Goal: Task Accomplishment & Management: Use online tool/utility

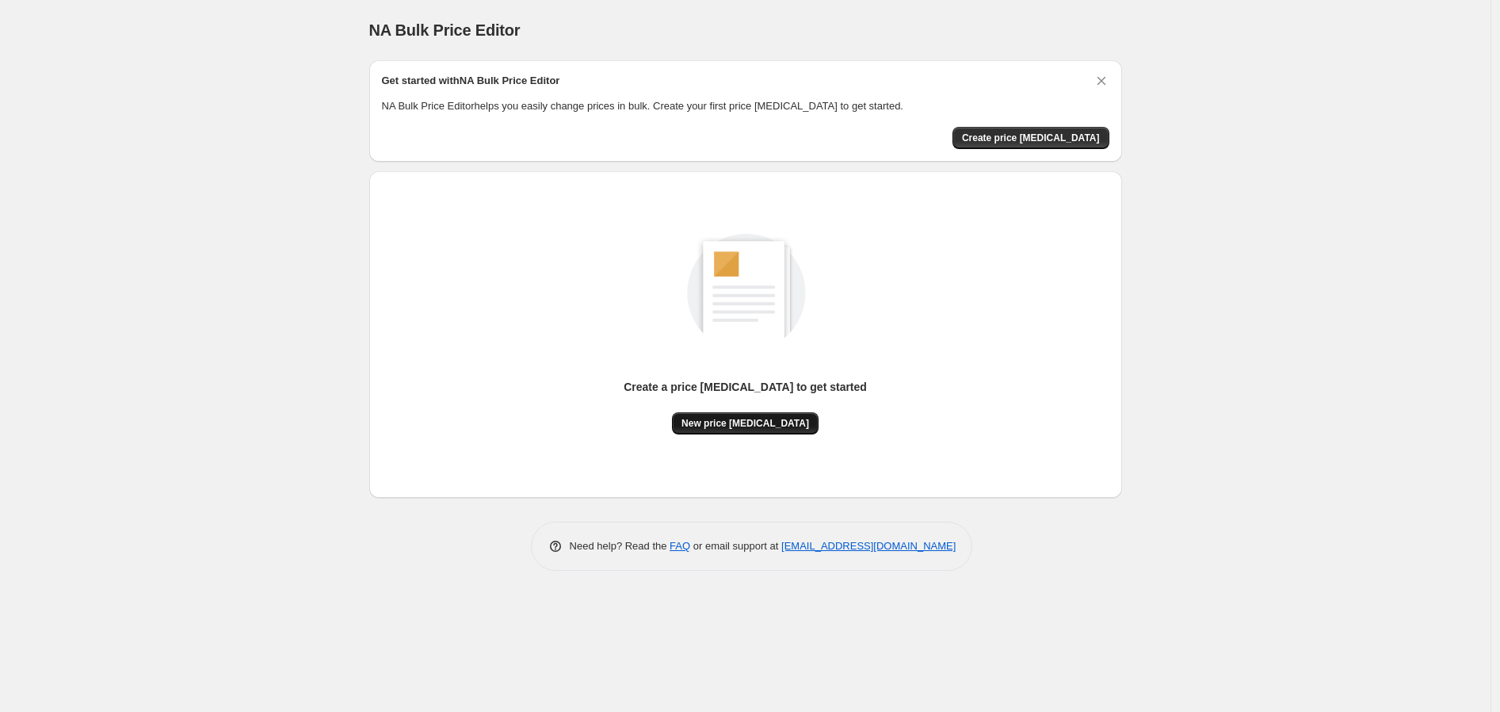
click at [754, 427] on span "New price [MEDICAL_DATA]" at bounding box center [745, 423] width 128 height 13
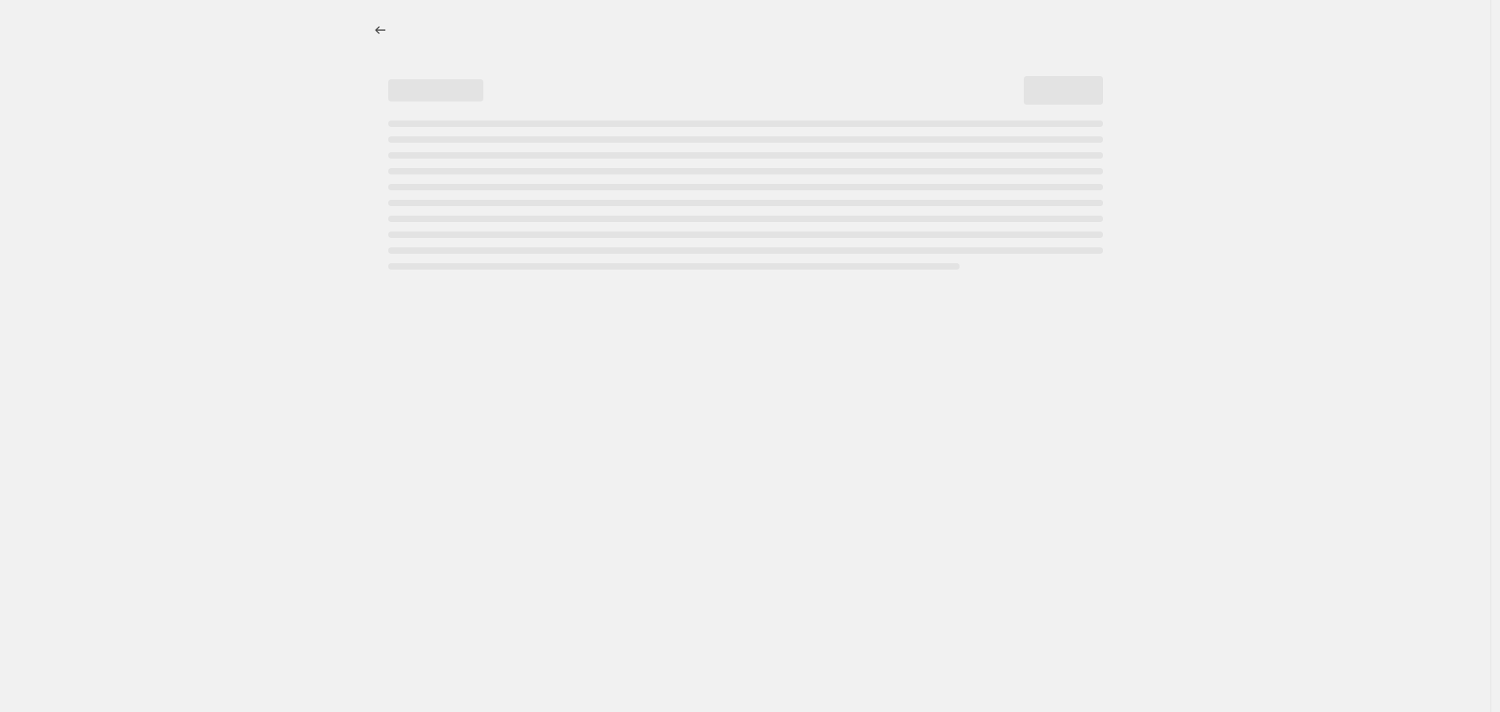
select select "percentage"
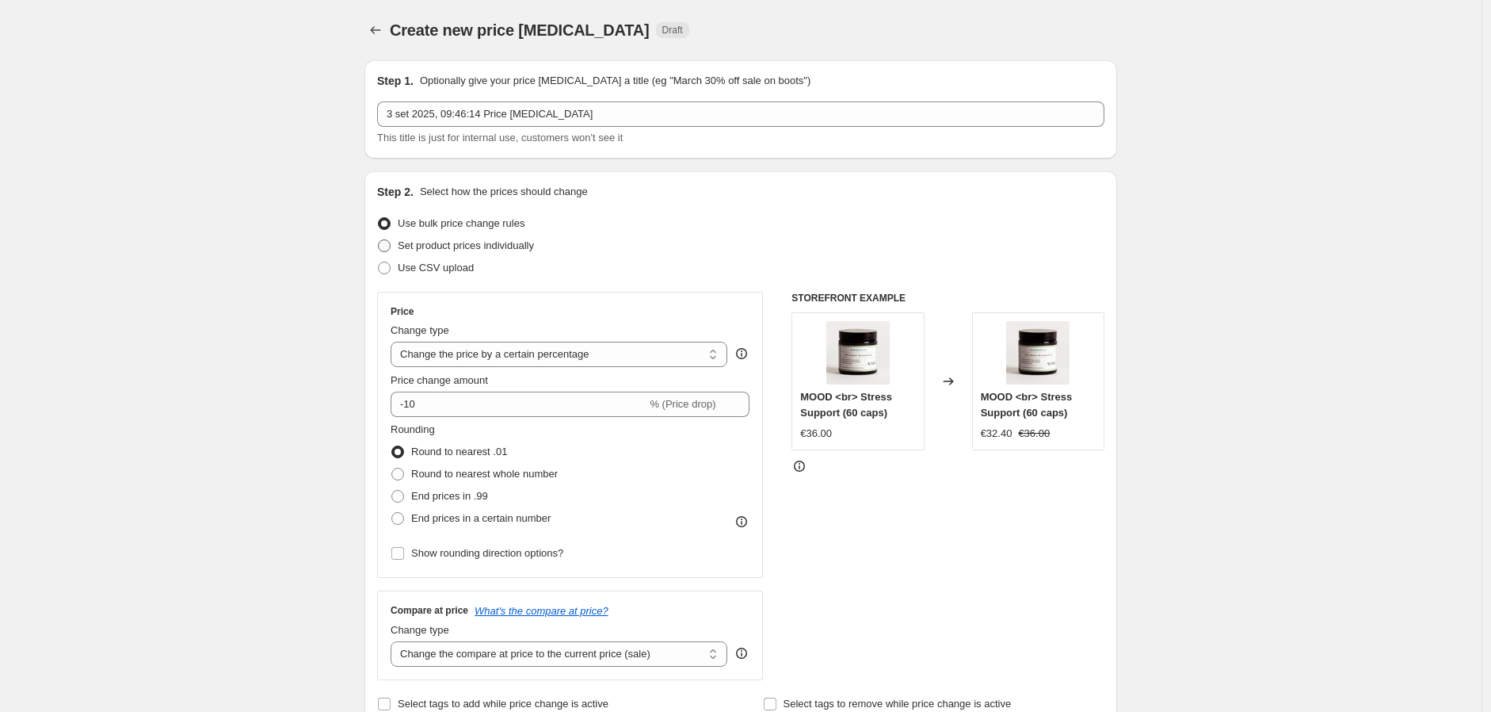
click at [455, 238] on span "Set product prices individually" at bounding box center [466, 246] width 136 height 16
click at [379, 239] on input "Set product prices individually" at bounding box center [378, 239] width 1 height 1
radio input "true"
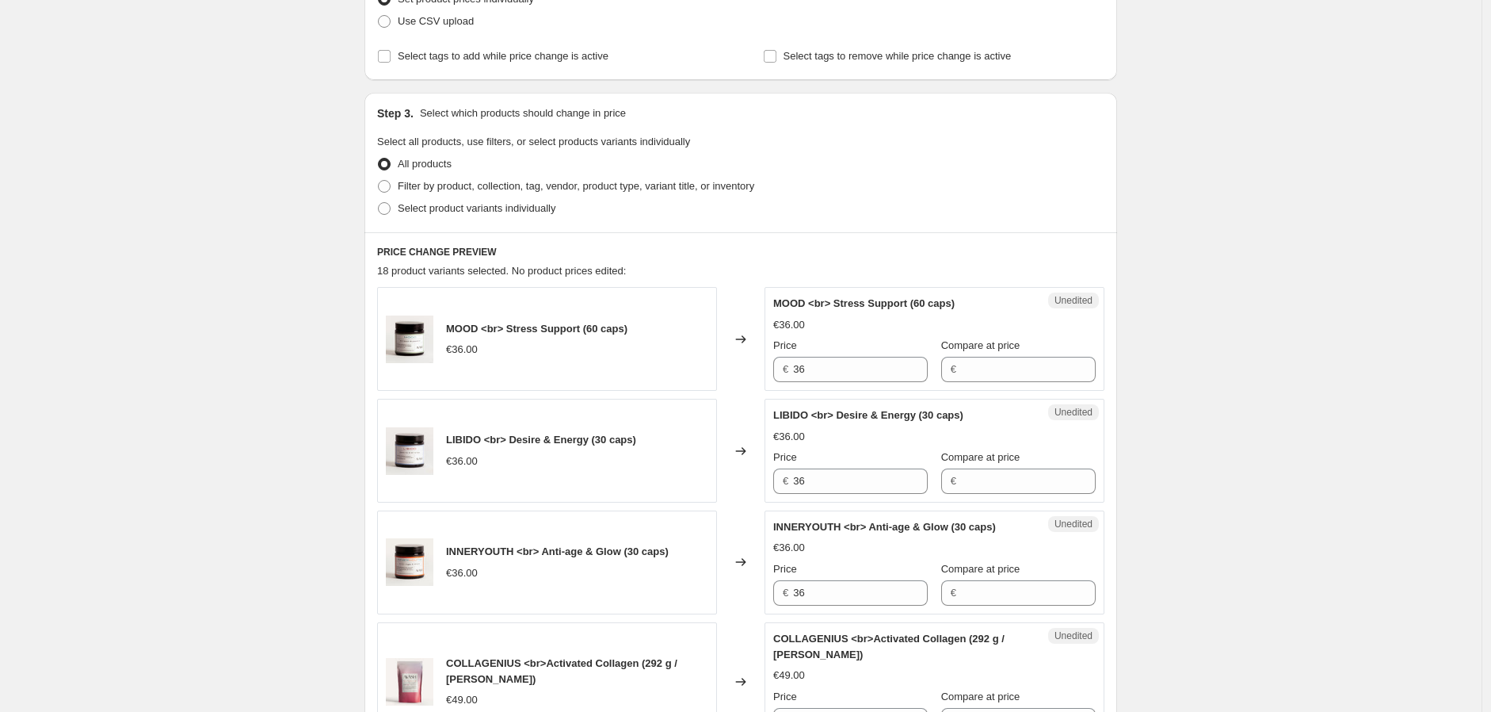
scroll to position [264, 0]
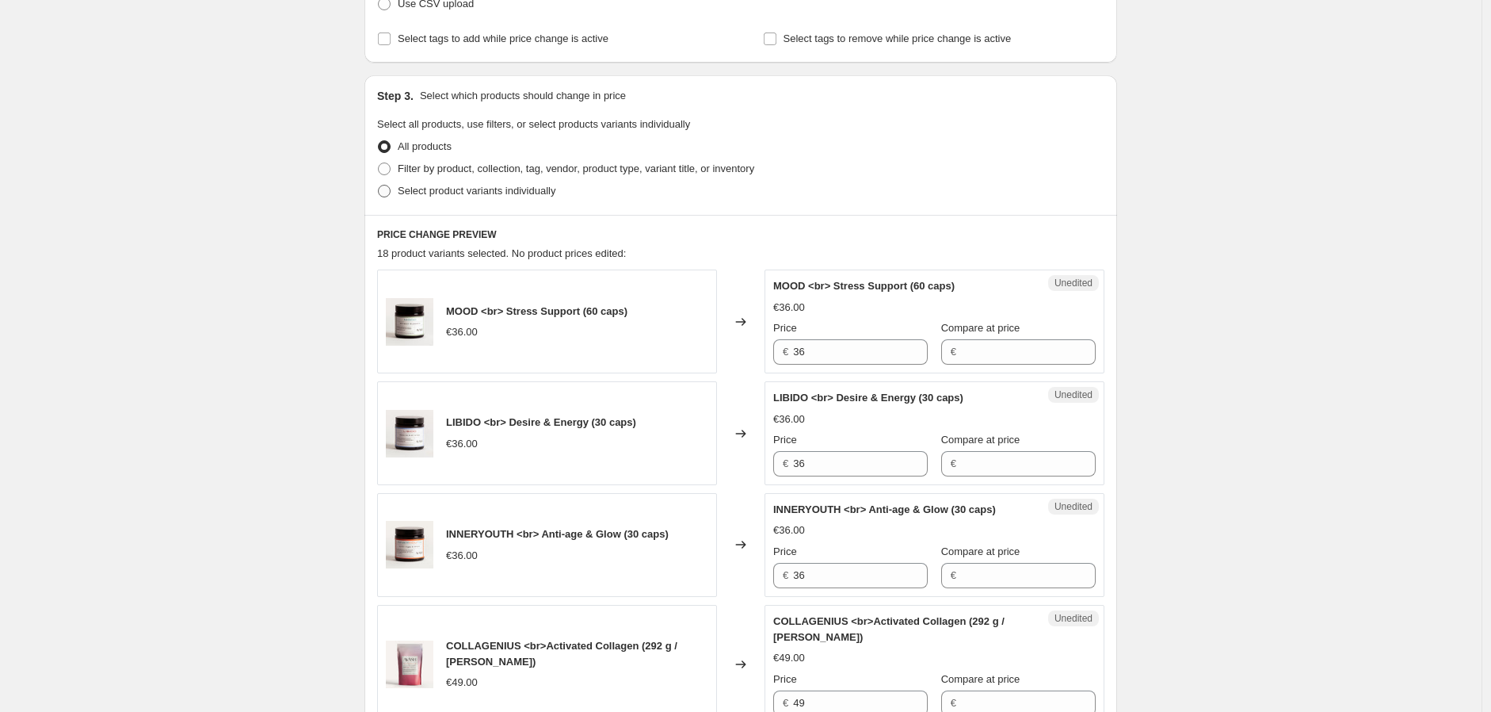
click at [423, 190] on span "Select product variants individually" at bounding box center [477, 191] width 158 height 12
click at [379, 185] on input "Select product variants individually" at bounding box center [378, 185] width 1 height 1
radio input "true"
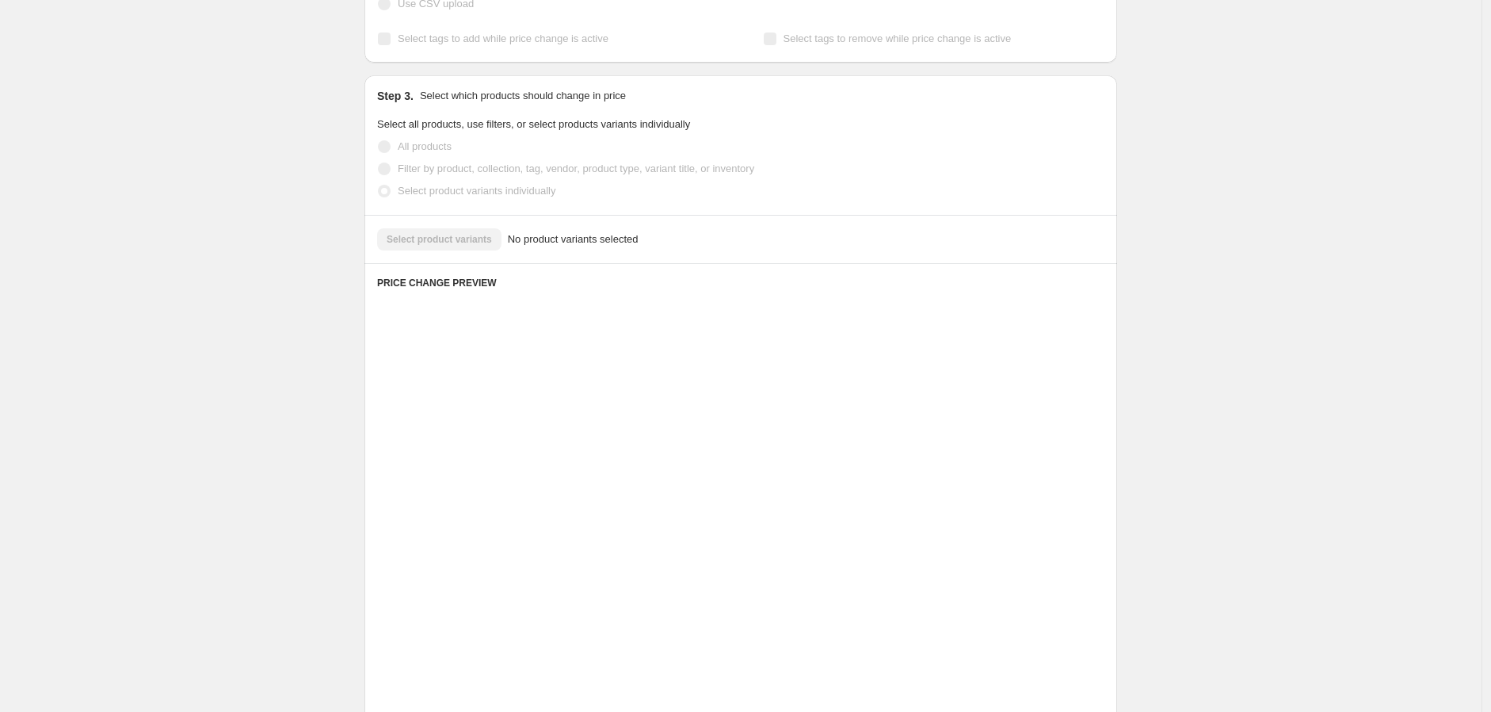
scroll to position [120, 0]
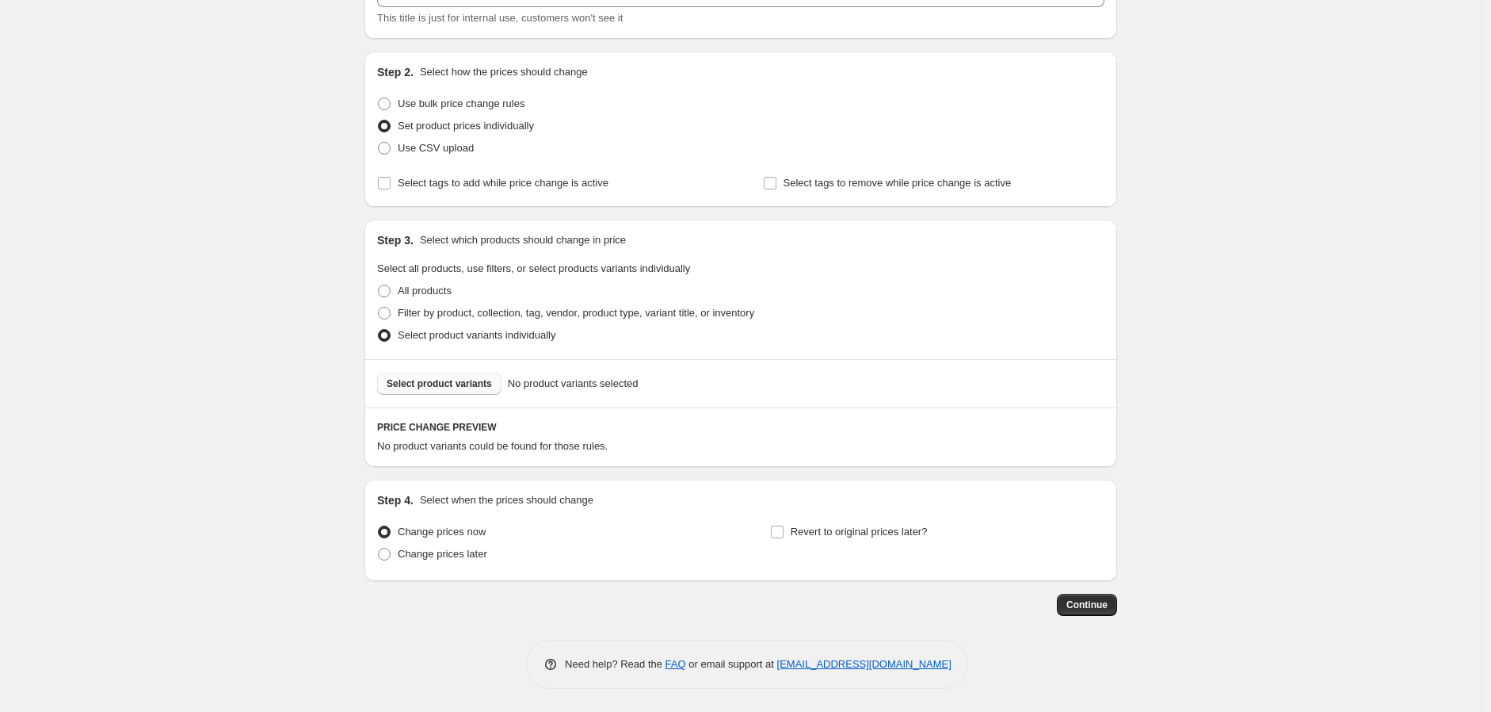
click at [454, 380] on span "Select product variants" at bounding box center [439, 383] width 105 height 13
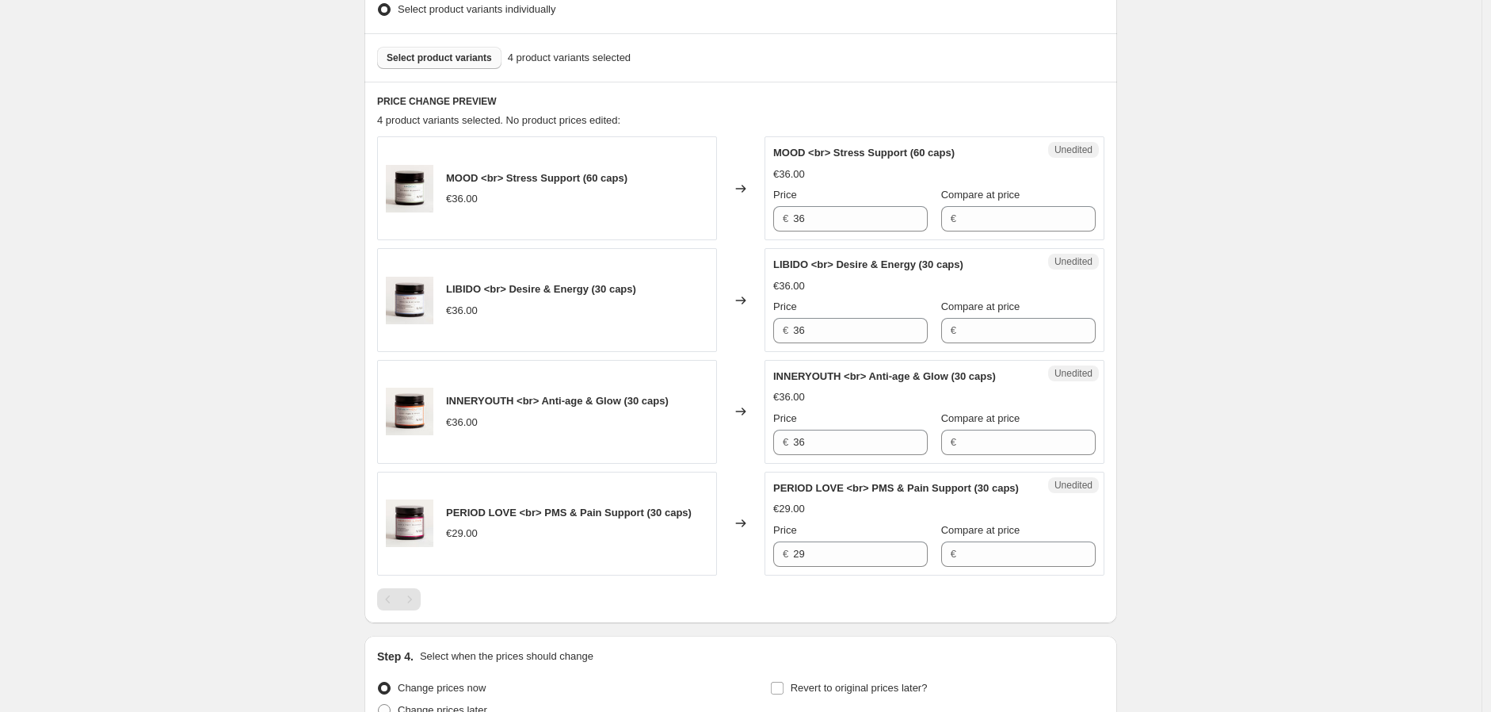
scroll to position [559, 0]
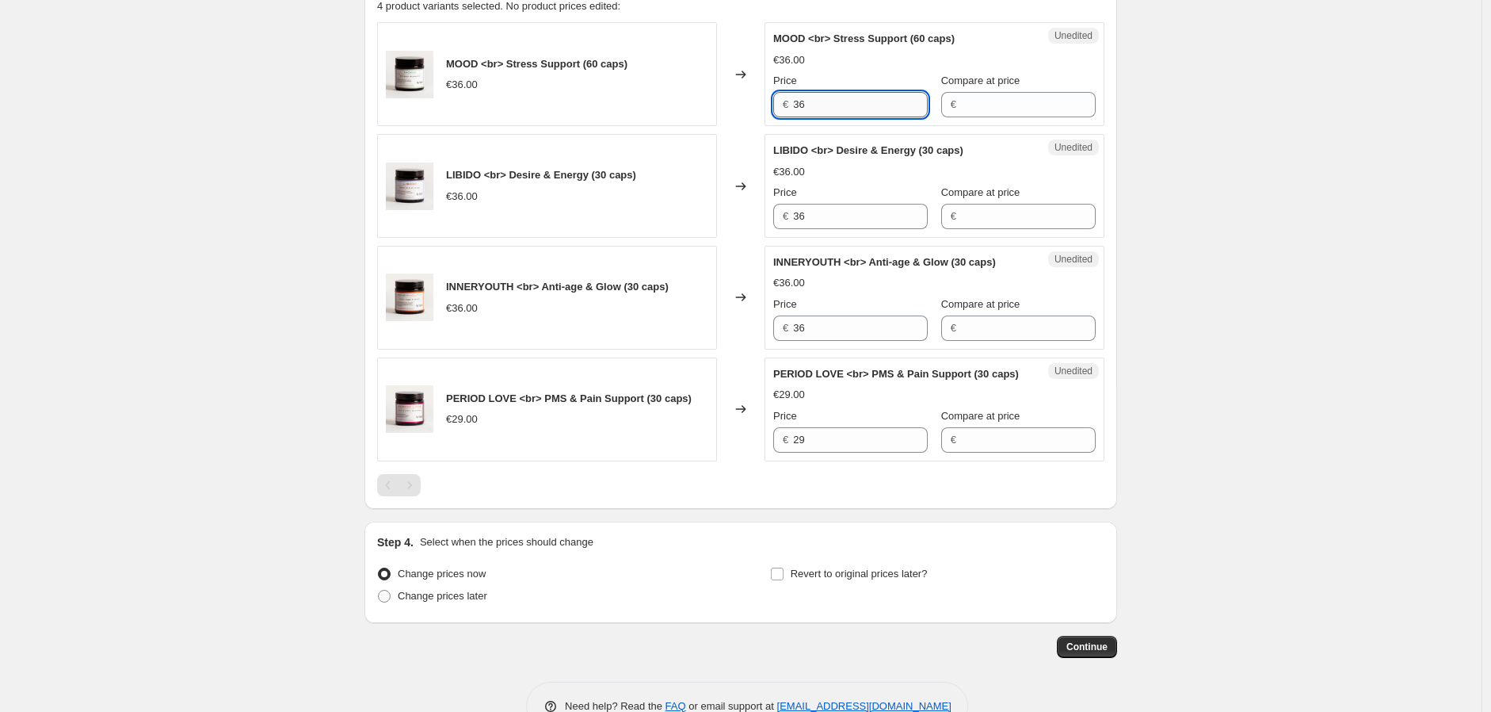
click at [837, 114] on input "36" at bounding box center [860, 104] width 135 height 25
type input "36"
click at [981, 97] on input "Compare at price" at bounding box center [1028, 104] width 135 height 25
type input "36"
click at [900, 105] on input "36" at bounding box center [860, 104] width 135 height 25
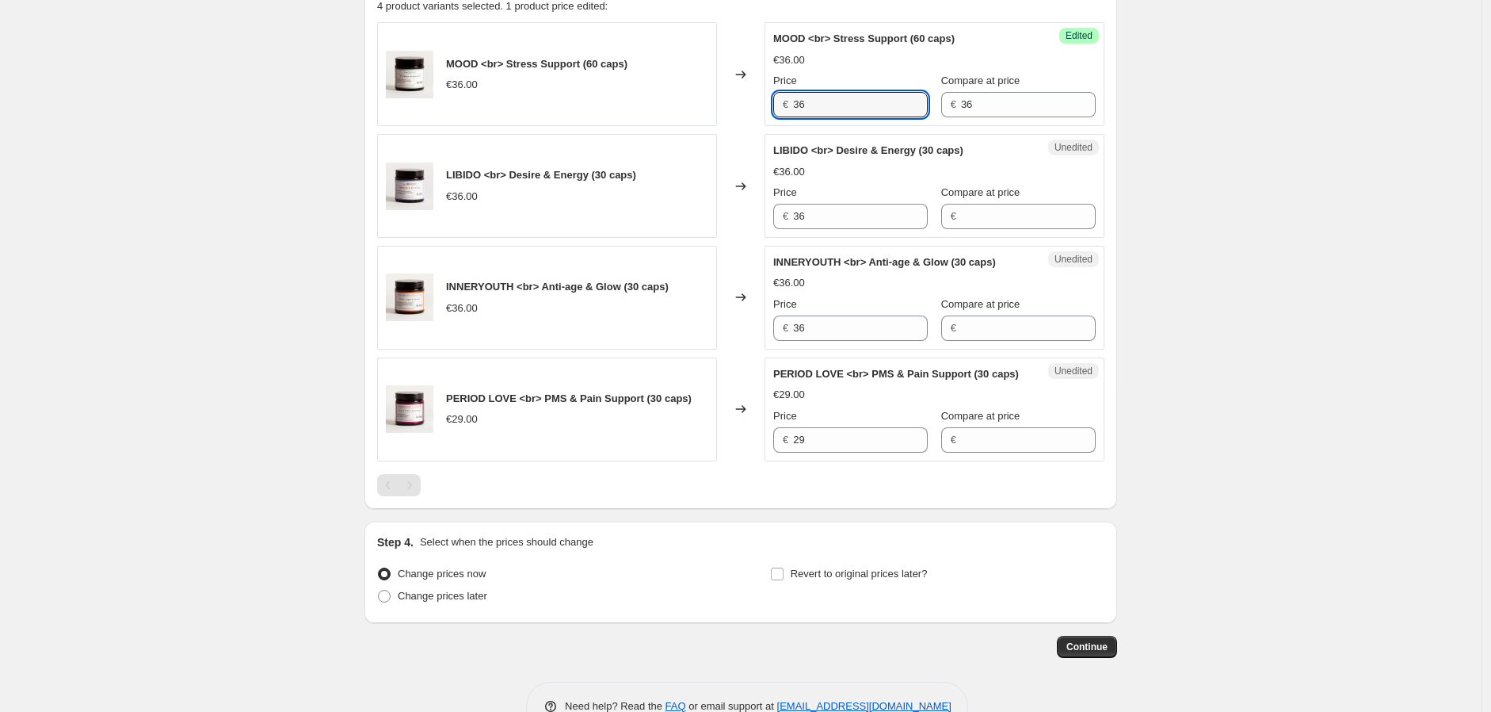
click at [1082, 159] on div "LIBIDO <br> Desire & Energy (30 caps) €36.00 Price € 36 Compare at price €" at bounding box center [934, 186] width 322 height 86
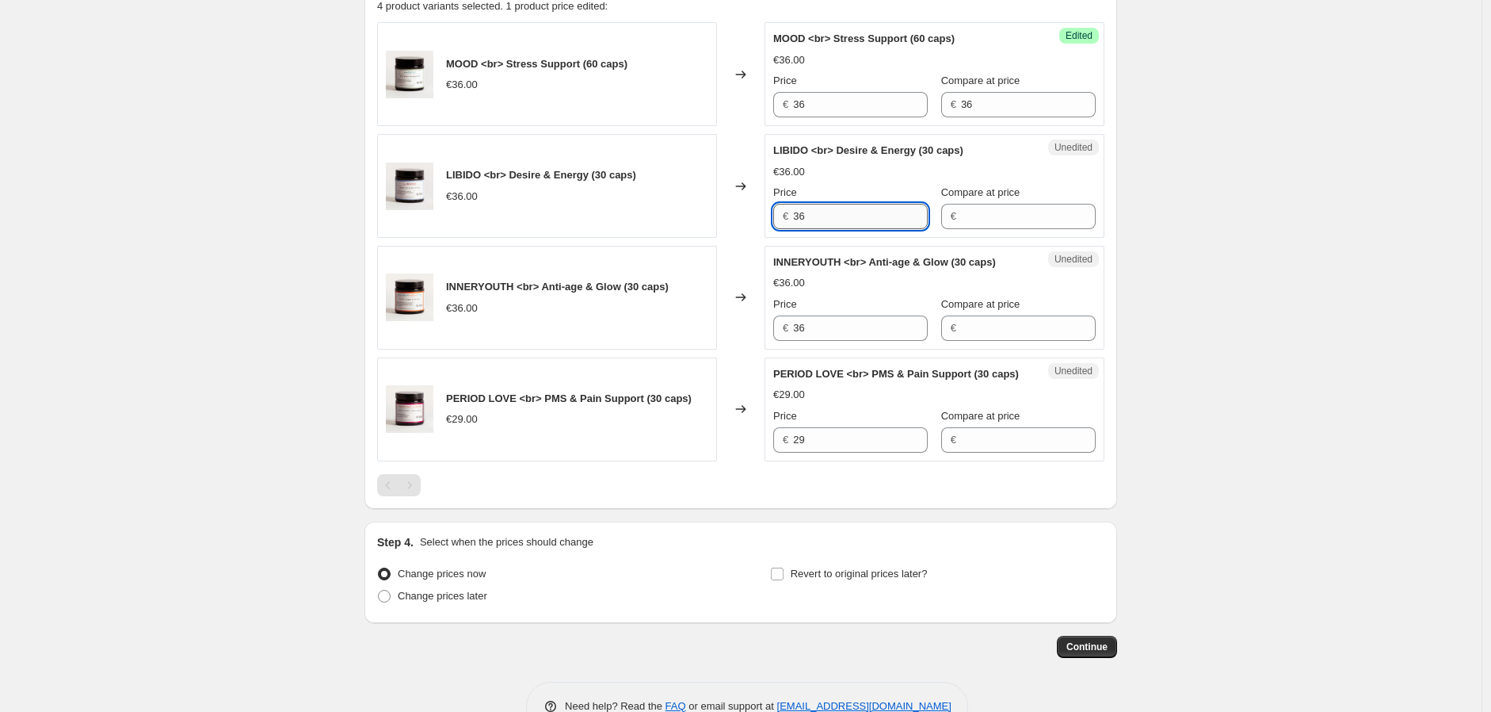
click at [859, 216] on input "36" at bounding box center [860, 216] width 135 height 25
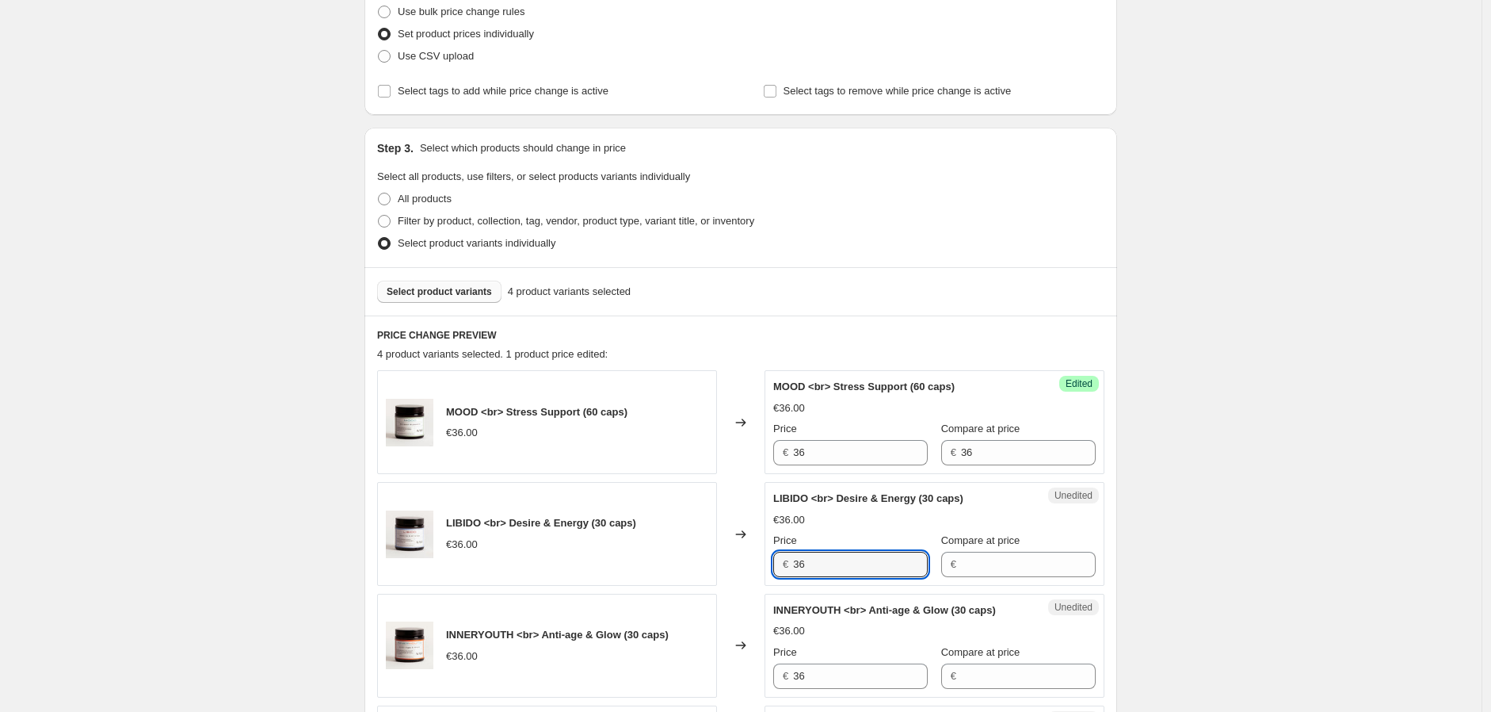
scroll to position [208, 0]
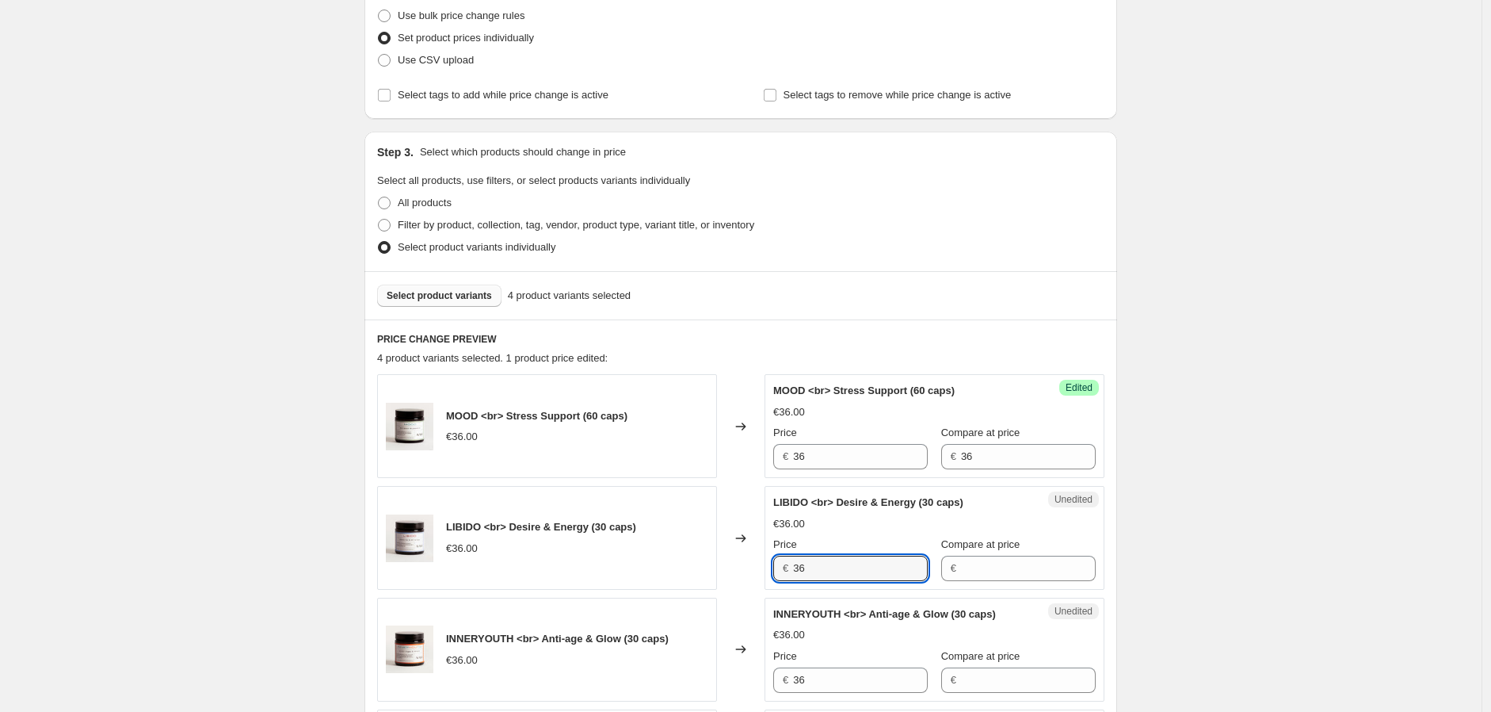
click at [486, 292] on span "Select product variants" at bounding box center [439, 295] width 105 height 13
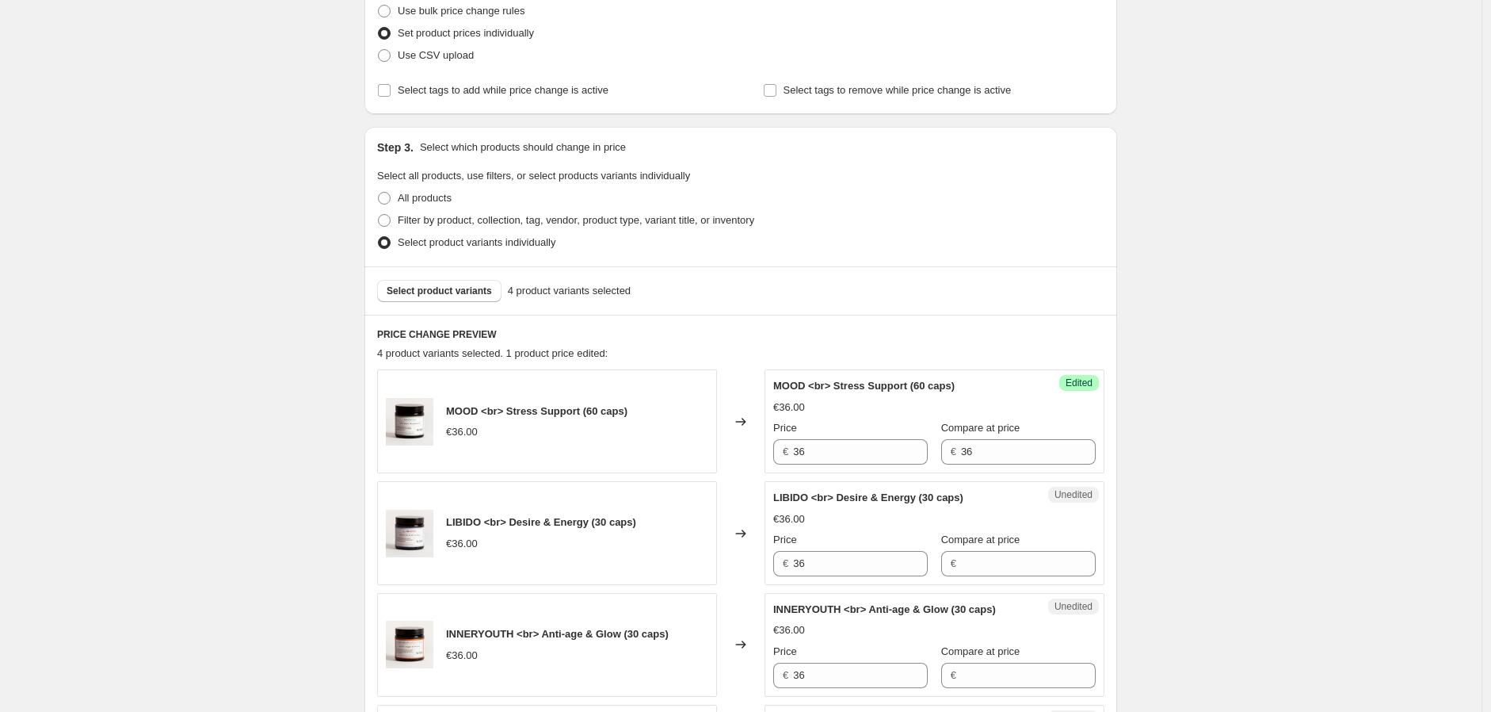
scroll to position [471, 0]
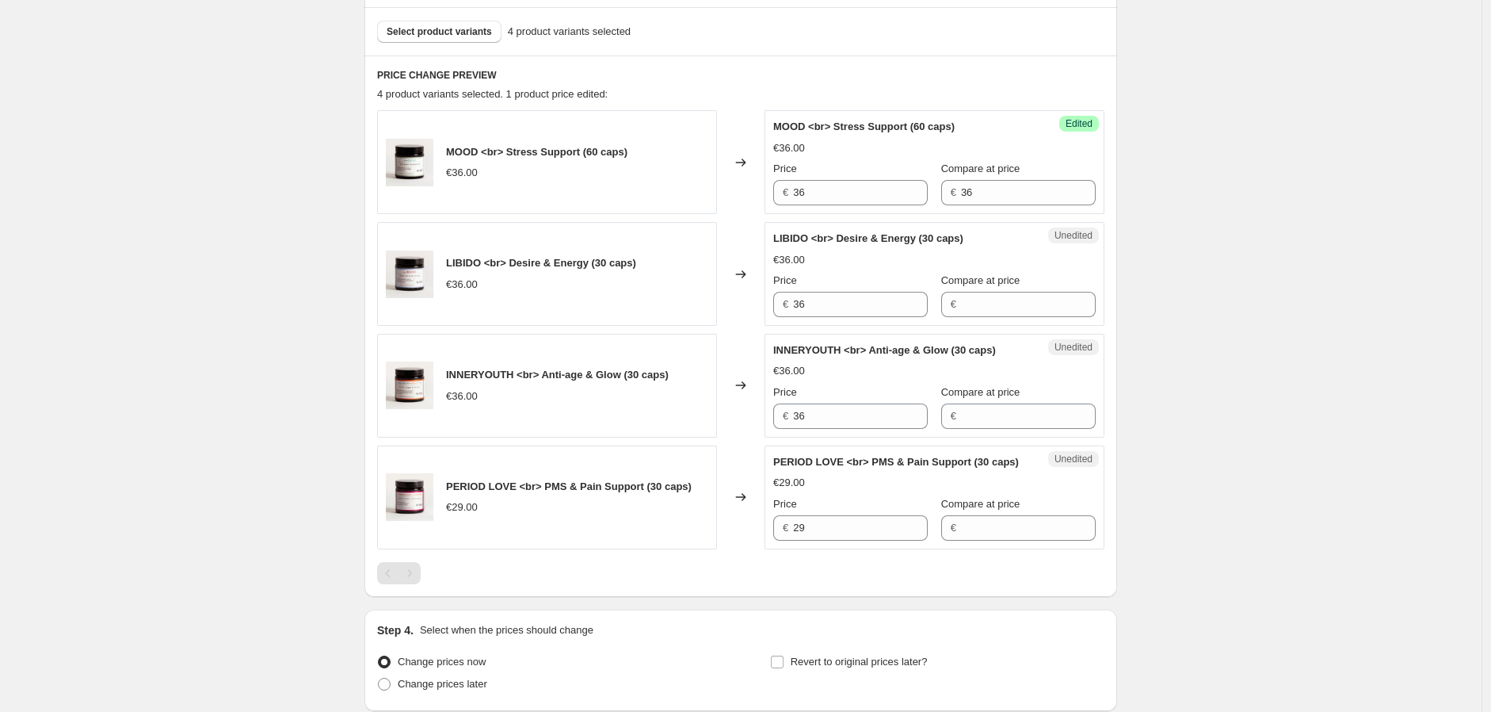
click at [979, 512] on div "Compare at price €" at bounding box center [1018, 518] width 155 height 44
click at [818, 201] on input "36" at bounding box center [860, 192] width 135 height 25
type input "32.40"
click at [999, 317] on div "Unedited LIBIDO <br> Desire & Energy (30 caps) €36.00 Price € 36 Compare at pri…" at bounding box center [935, 274] width 340 height 104
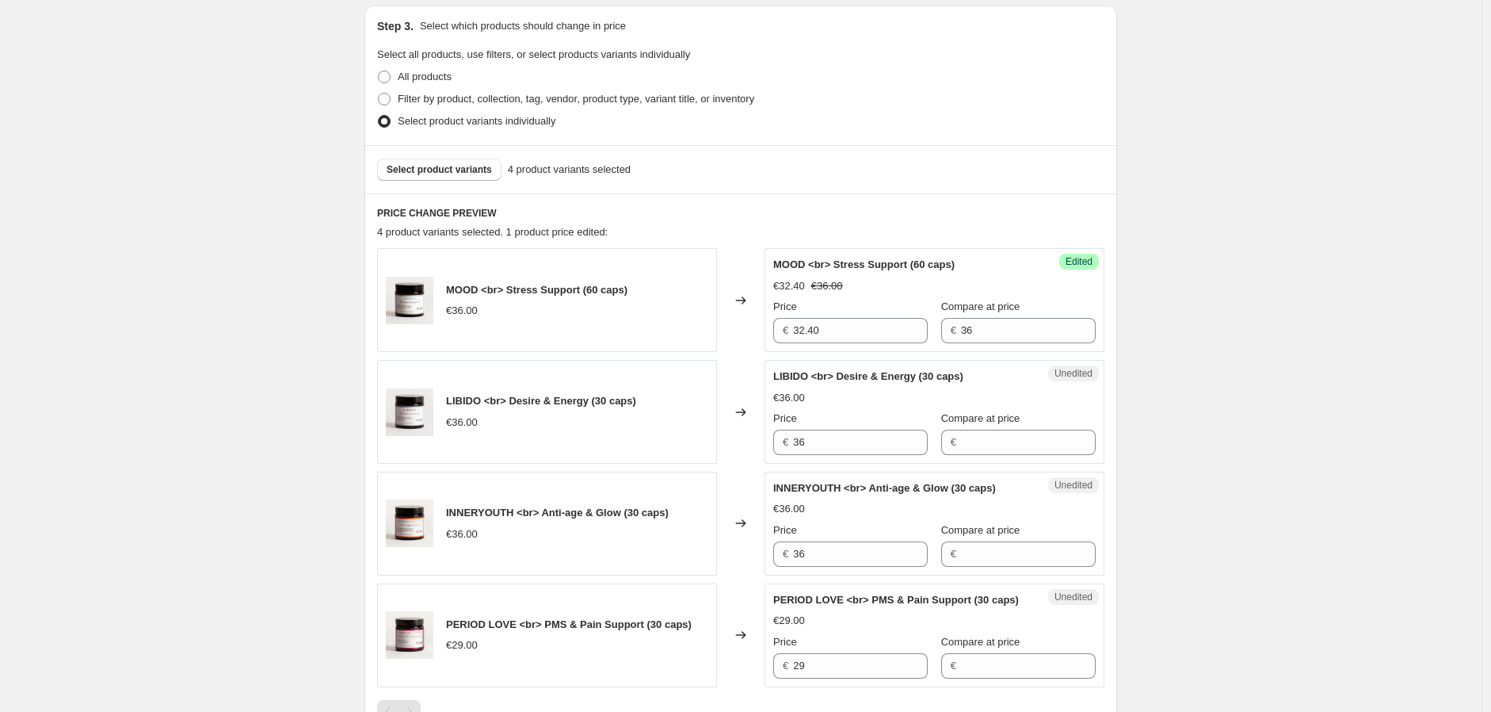
scroll to position [208, 0]
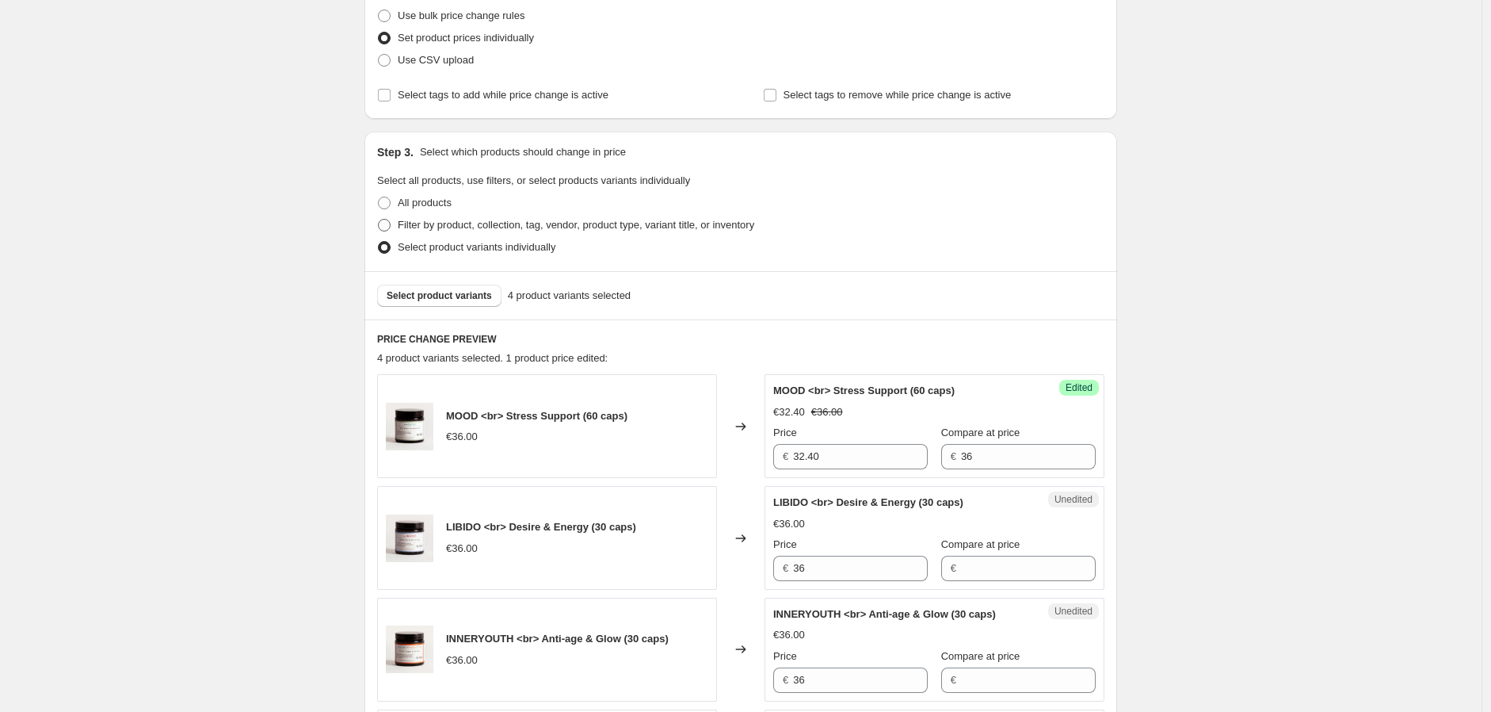
click at [449, 223] on span "Filter by product, collection, tag, vendor, product type, variant title, or inv…" at bounding box center [576, 225] width 357 height 12
click at [379, 219] on input "Filter by product, collection, tag, vendor, product type, variant title, or inv…" at bounding box center [378, 219] width 1 height 1
radio input "true"
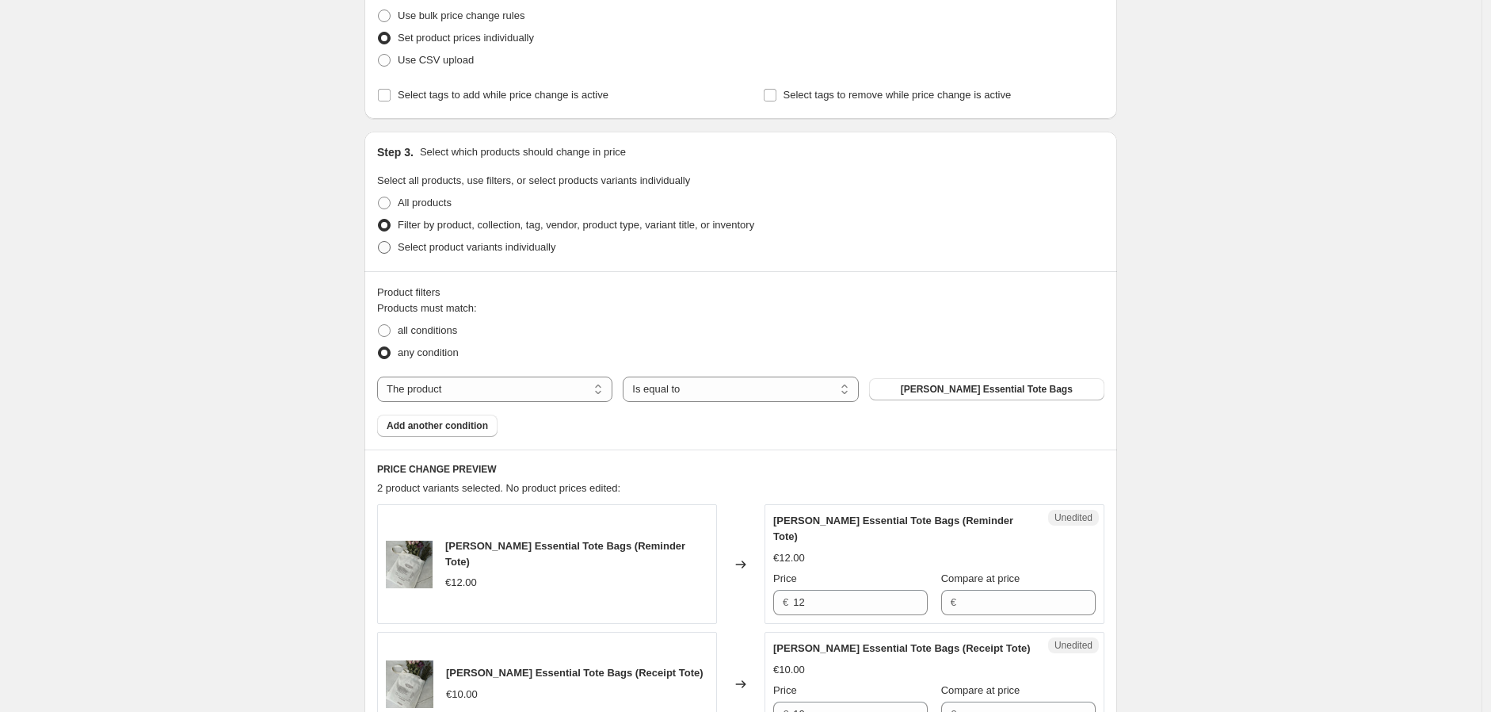
click at [437, 250] on span "Select product variants individually" at bounding box center [477, 247] width 158 height 12
click at [379, 242] on input "Select product variants individually" at bounding box center [378, 241] width 1 height 1
radio input "true"
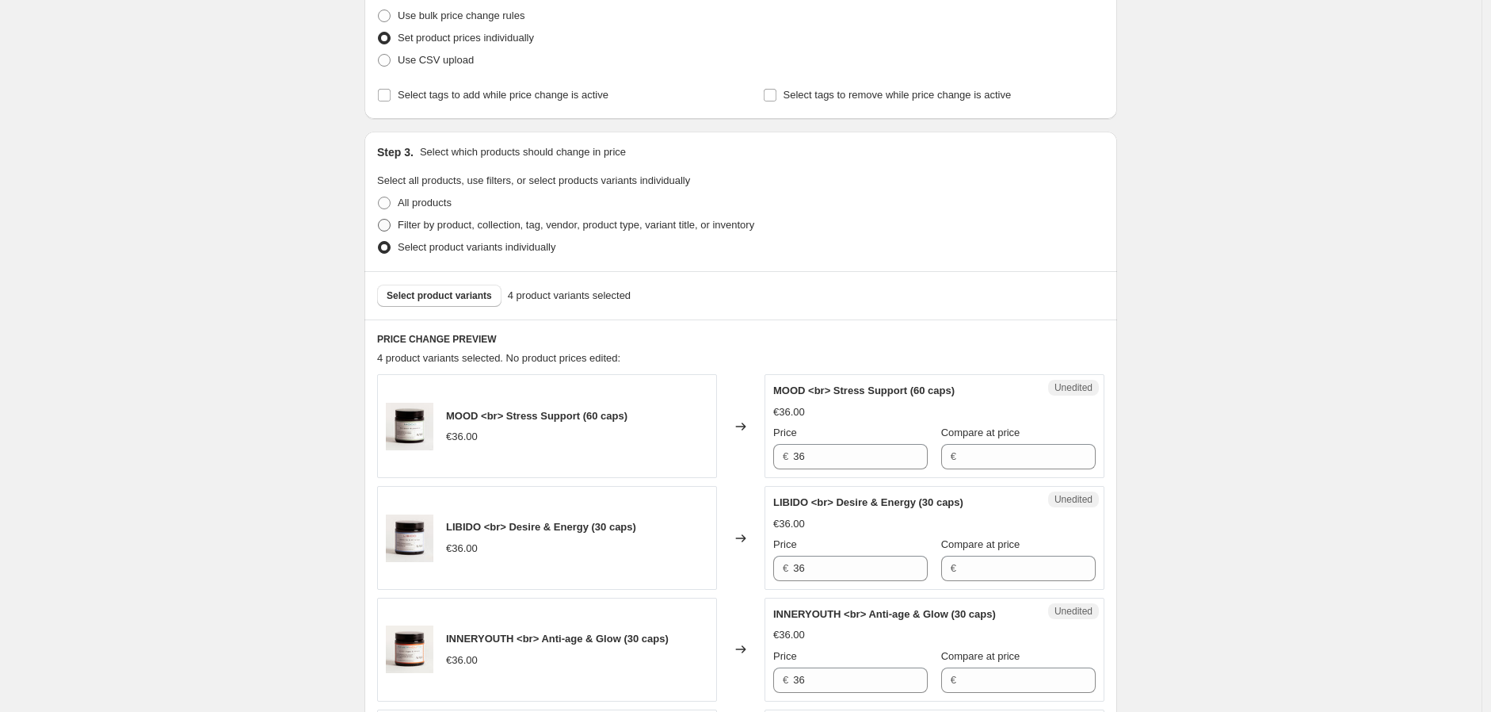
click at [433, 227] on span "Filter by product, collection, tag, vendor, product type, variant title, or inv…" at bounding box center [576, 225] width 357 height 12
click at [379, 219] on input "Filter by product, collection, tag, vendor, product type, variant title, or inv…" at bounding box center [378, 219] width 1 height 1
radio input "true"
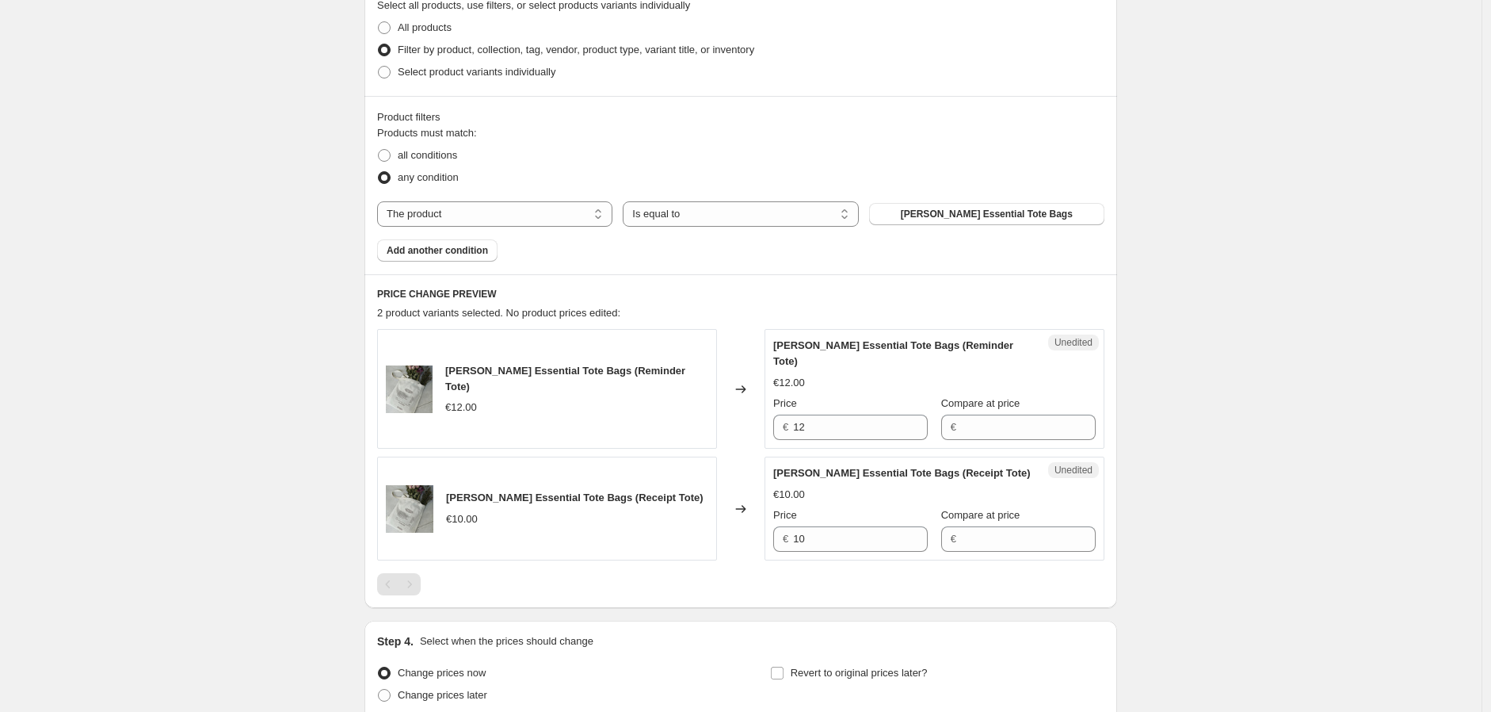
scroll to position [384, 0]
click at [583, 217] on select "The product The product's collection The product's tag The product's vendor The…" at bounding box center [494, 212] width 235 height 25
click at [700, 212] on select "Is equal to Is not equal to" at bounding box center [740, 212] width 235 height 25
click at [590, 178] on div "any condition" at bounding box center [740, 177] width 727 height 22
click at [899, 213] on button "[PERSON_NAME] Essential Tote Bags" at bounding box center [986, 213] width 235 height 22
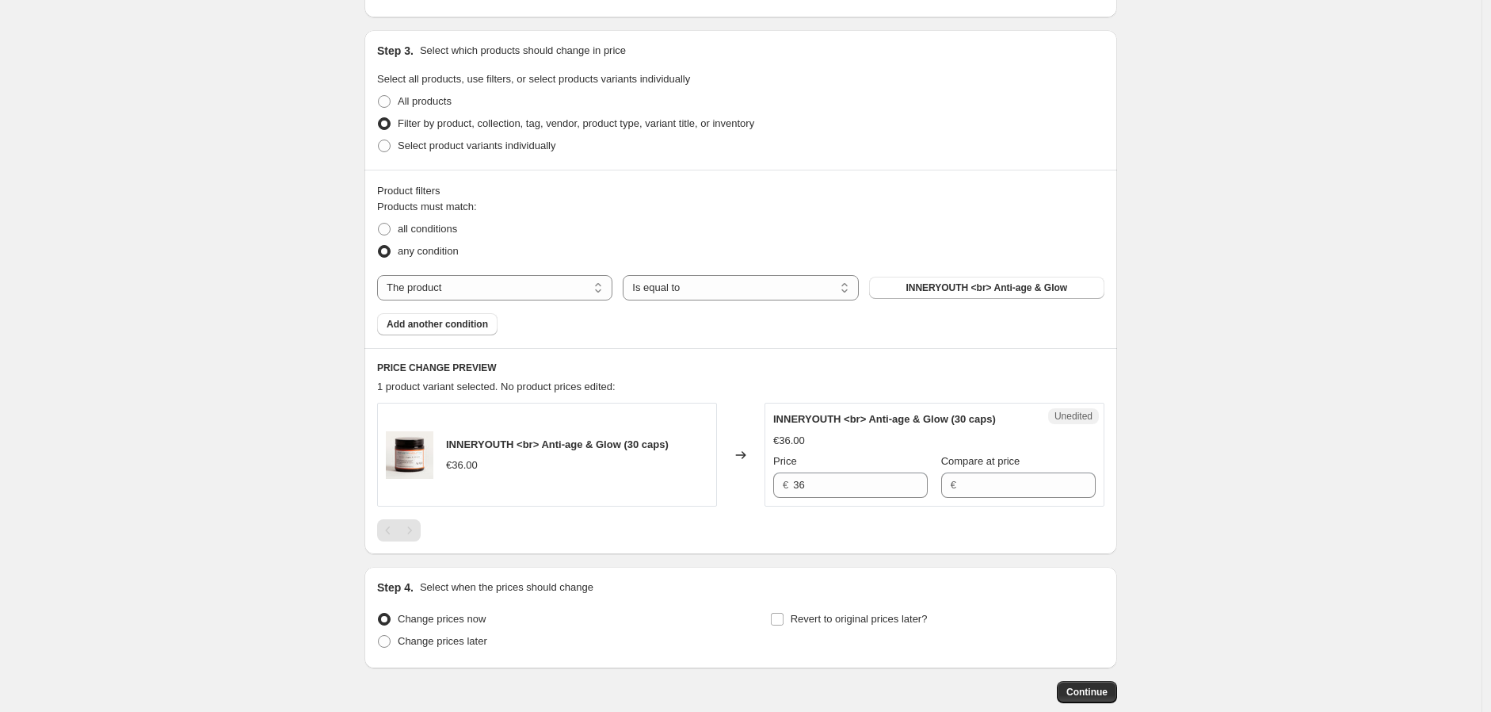
scroll to position [296, 0]
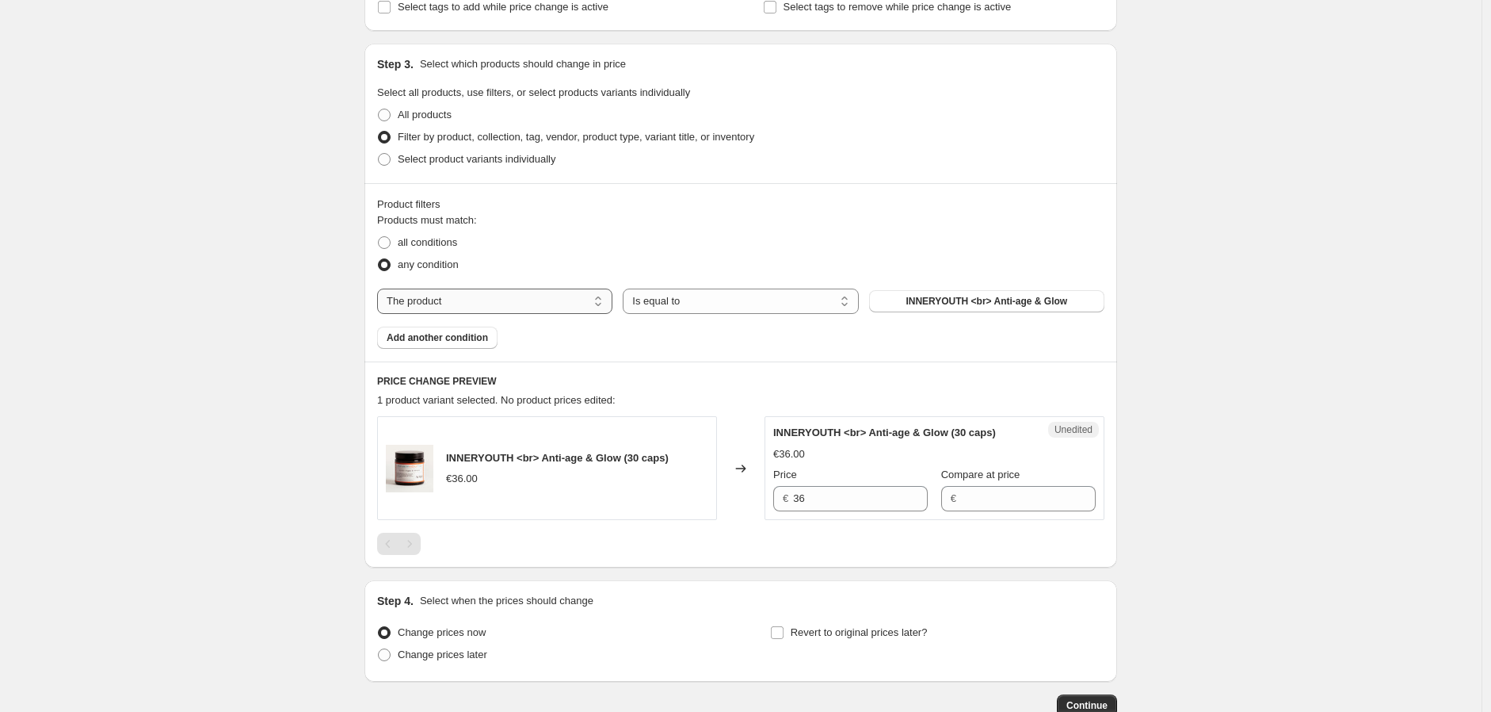
click at [531, 297] on select "The product The product's collection The product's tag The product's vendor The…" at bounding box center [494, 300] width 235 height 25
click at [569, 238] on div "all conditions" at bounding box center [740, 242] width 727 height 22
click at [480, 334] on span "Add another condition" at bounding box center [437, 337] width 101 height 13
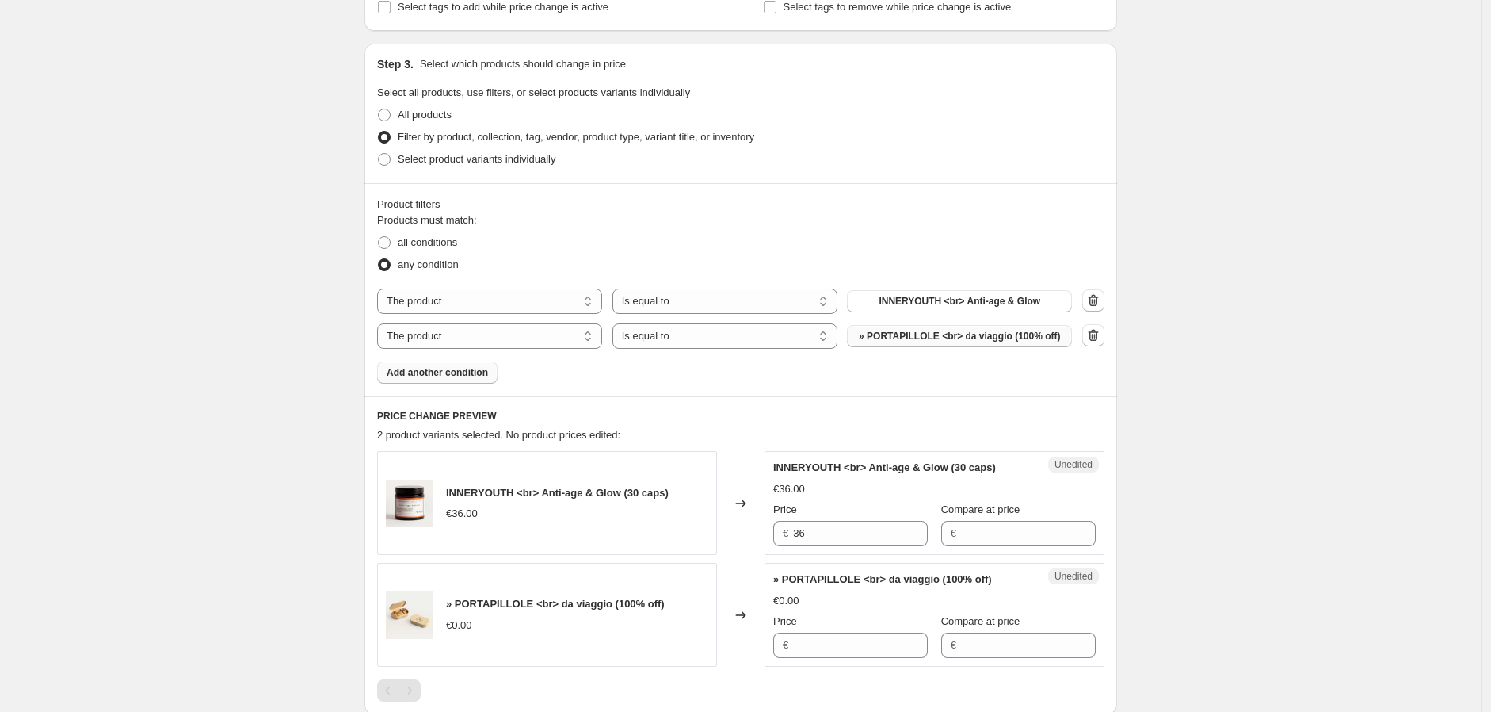
click at [970, 331] on span "» PORTAPILLOLE <br> da viaggio (100% off)" at bounding box center [959, 336] width 201 height 13
click at [472, 368] on span "Add another condition" at bounding box center [437, 372] width 101 height 13
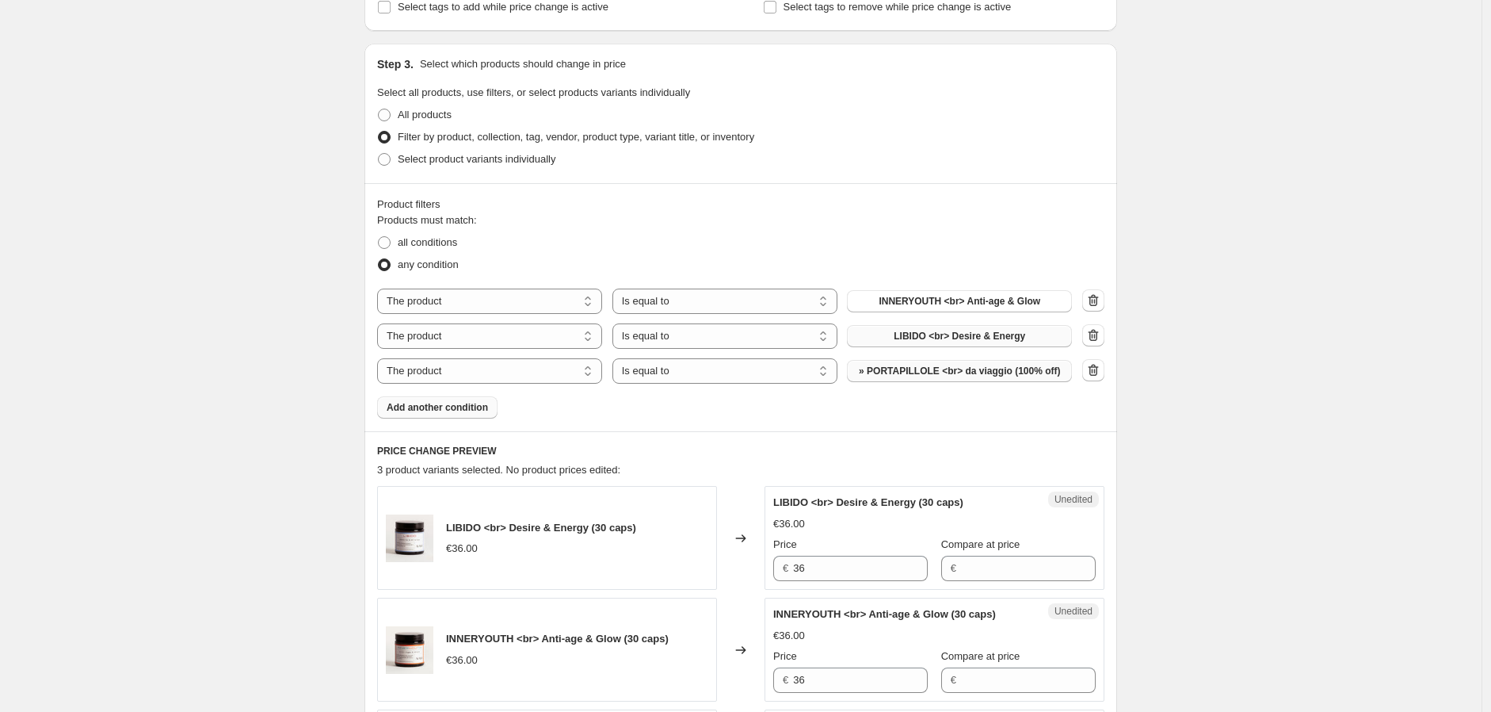
click at [921, 365] on span "» PORTAPILLOLE <br> da viaggio (100% off)" at bounding box center [959, 370] width 201 height 13
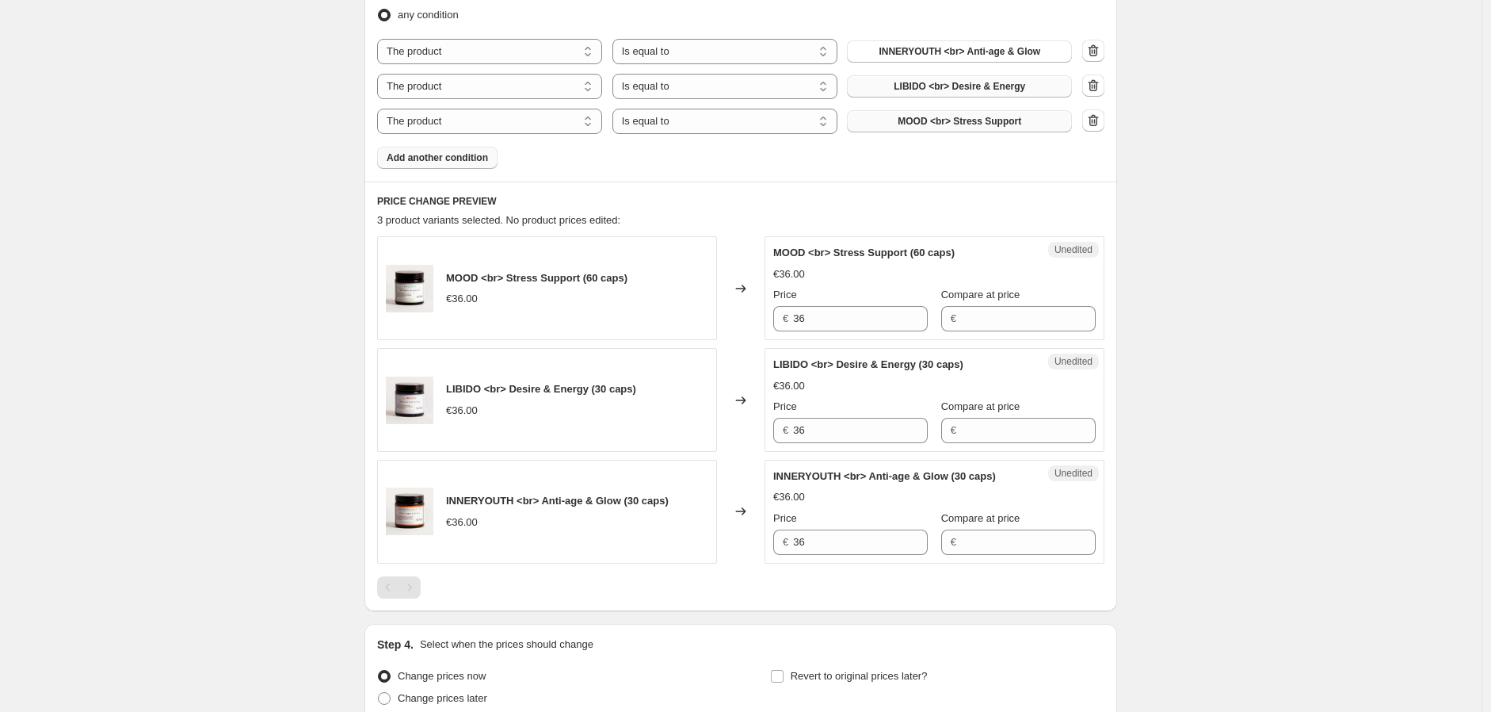
scroll to position [559, 0]
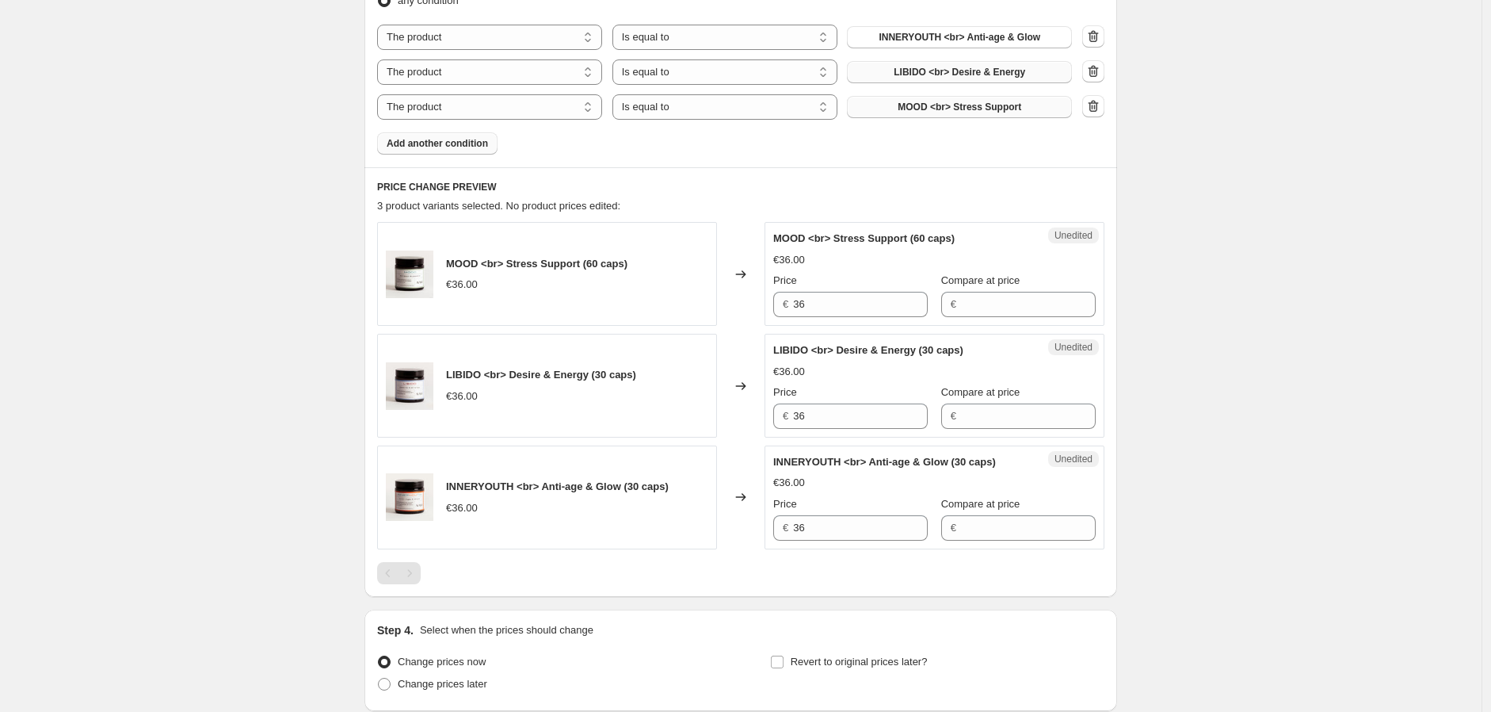
click at [429, 135] on button "Add another condition" at bounding box center [437, 143] width 120 height 22
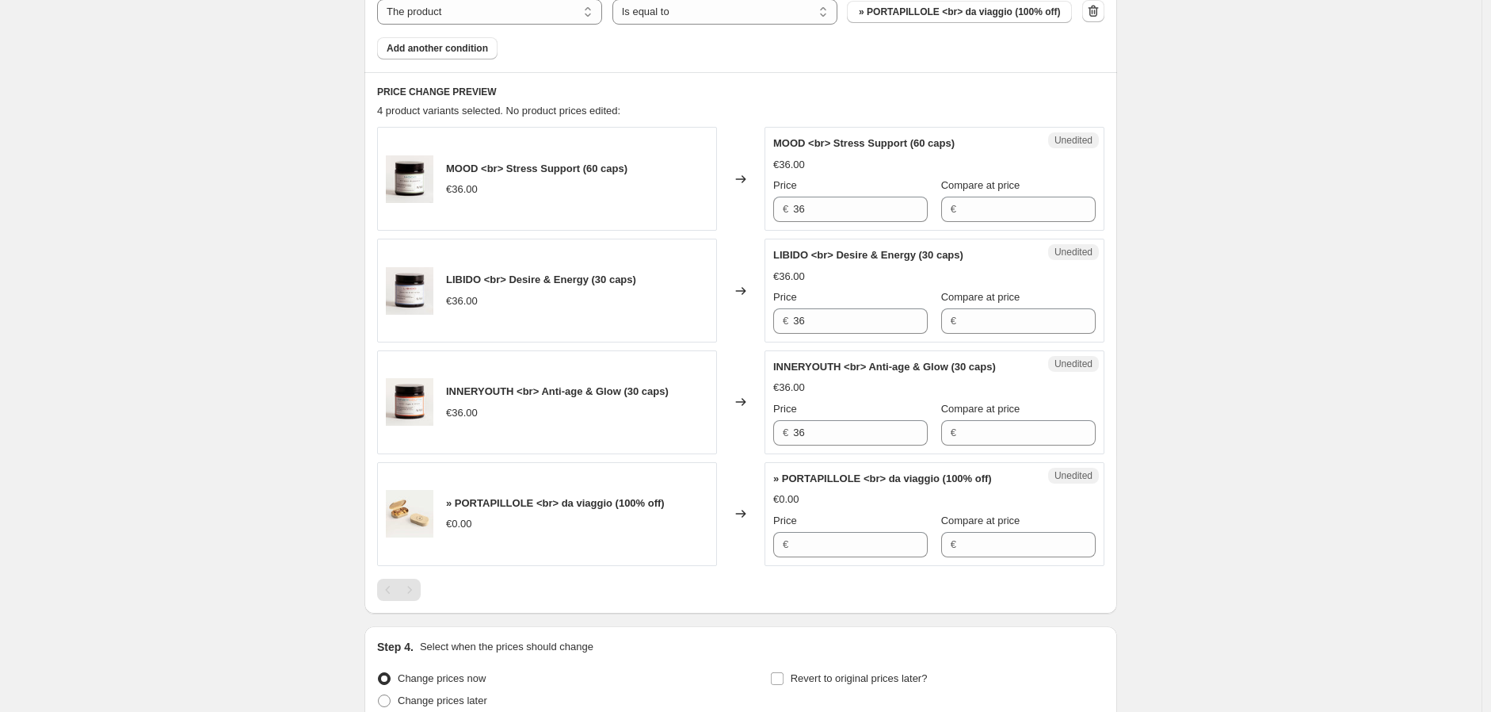
scroll to position [647, 0]
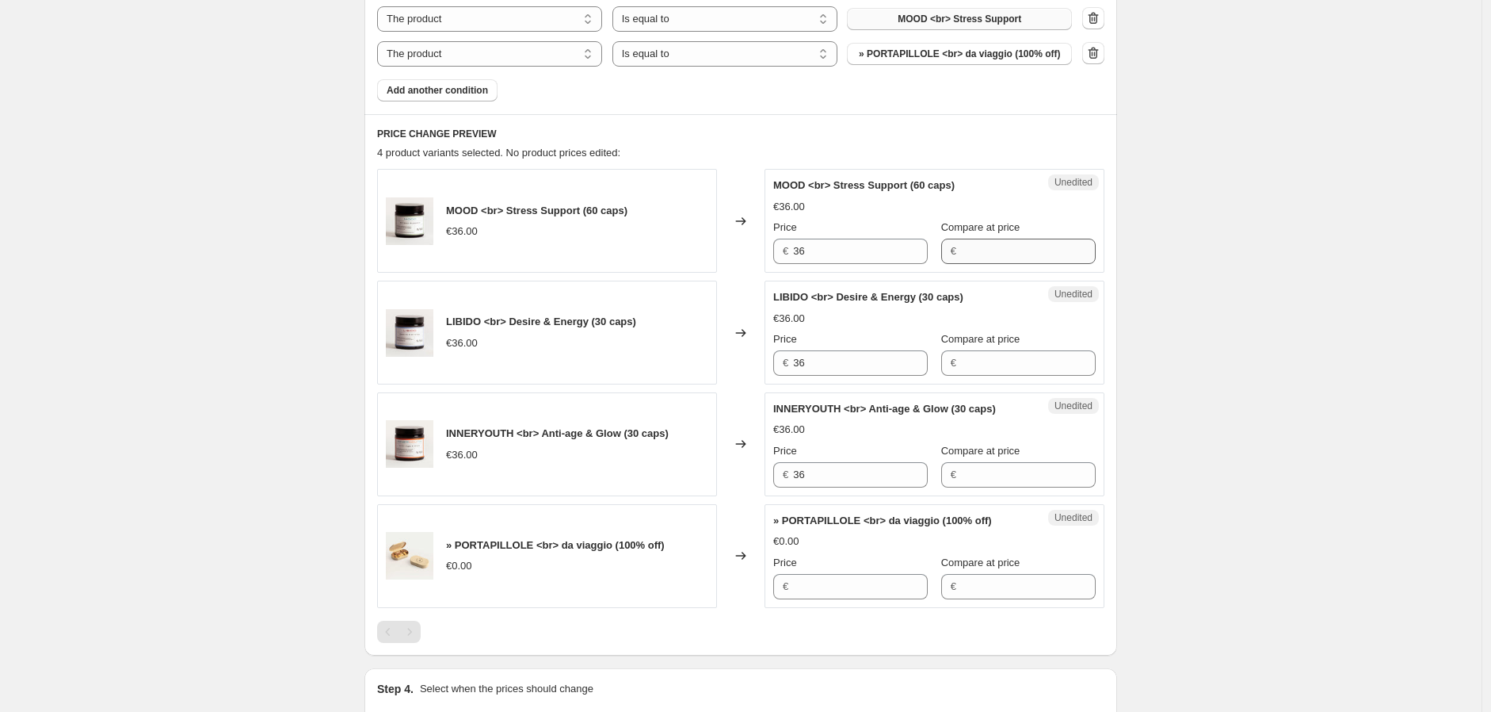
click at [994, 237] on div "Compare at price €" at bounding box center [1018, 241] width 155 height 44
click at [994, 252] on input "Compare at price" at bounding box center [1028, 251] width 135 height 25
type input "36"
click at [860, 263] on div "Unedited MOOD <br> Stress Support (60 caps) €36.00 Price € 36 Compare at price …" at bounding box center [935, 221] width 340 height 104
click at [861, 254] on input "36" at bounding box center [860, 251] width 135 height 25
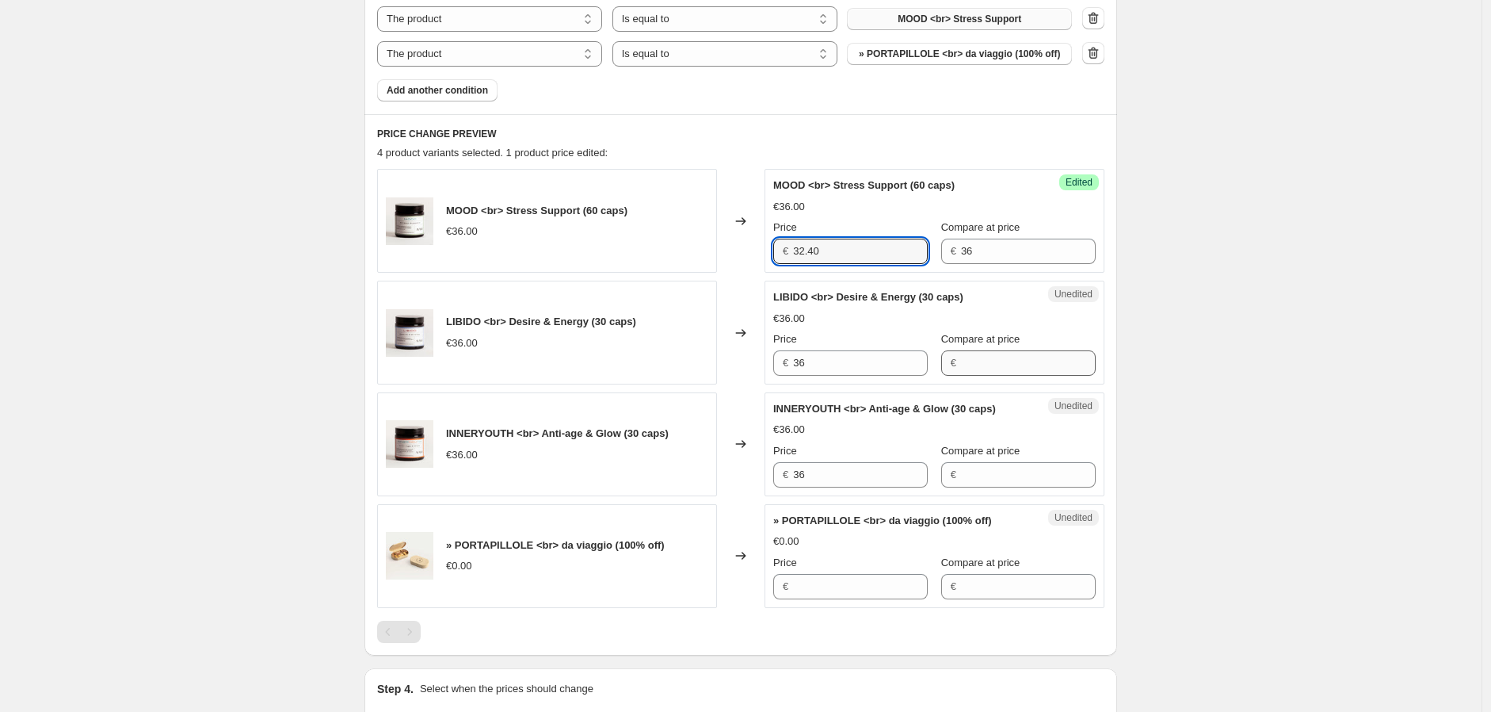
type input "32.40"
click at [1029, 364] on input "Compare at price" at bounding box center [1028, 362] width 135 height 25
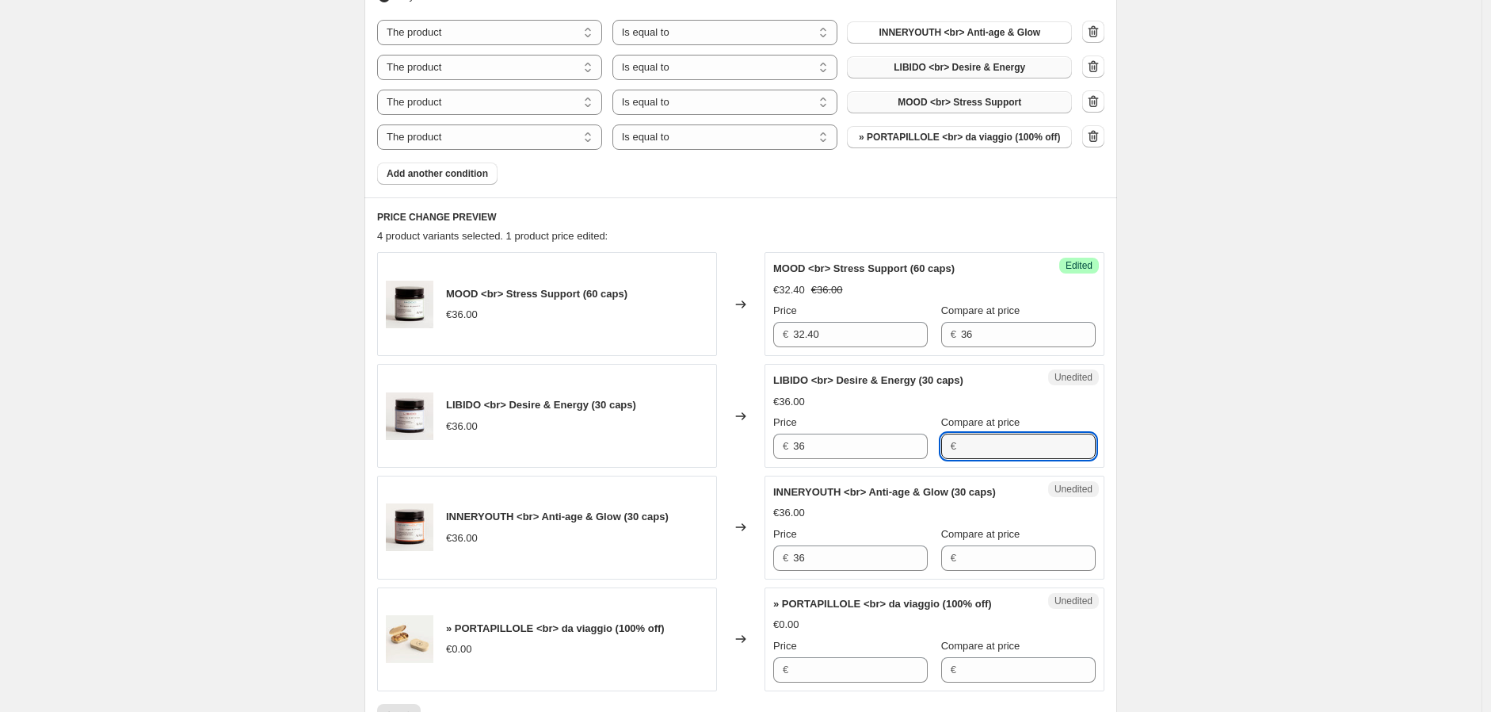
scroll to position [559, 0]
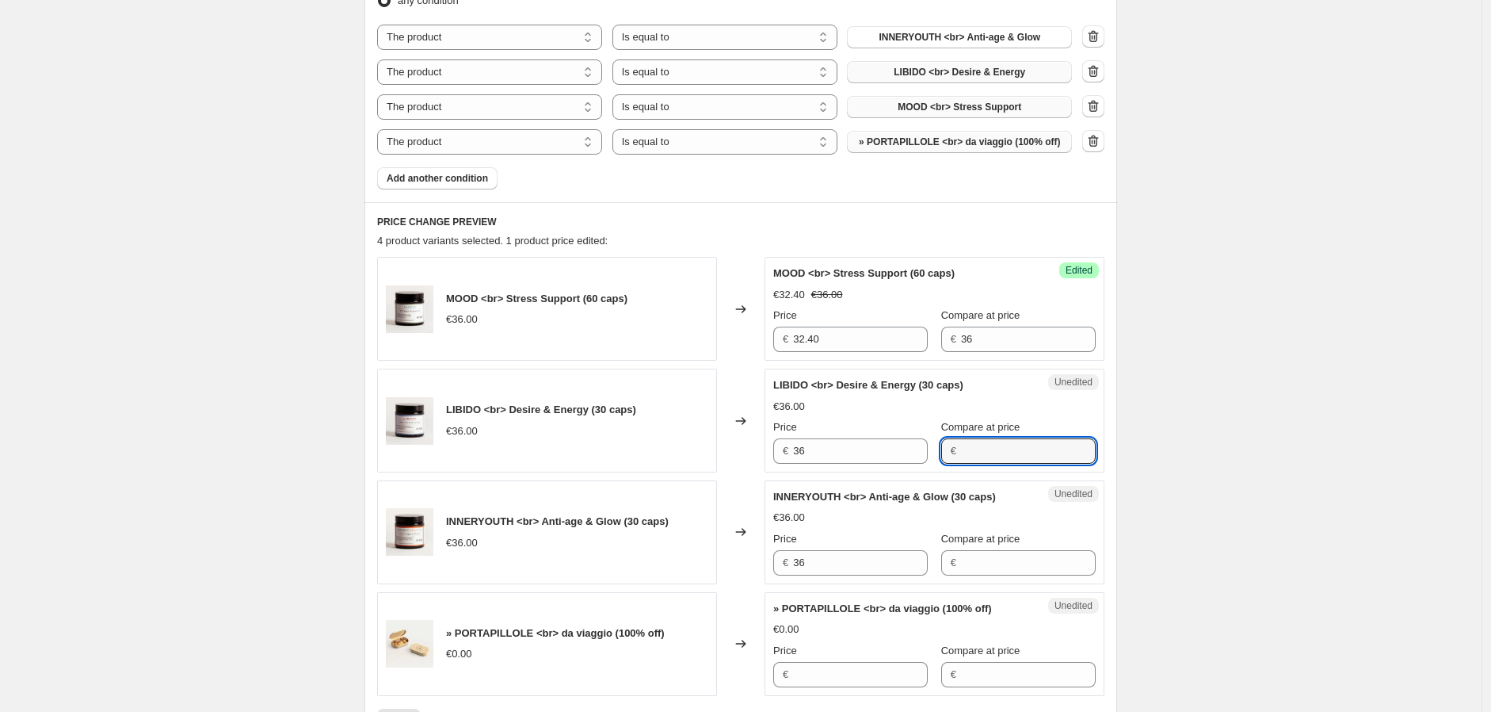
click at [1004, 146] on span "» PORTAPILLOLE <br> da viaggio (100% off)" at bounding box center [959, 141] width 201 height 13
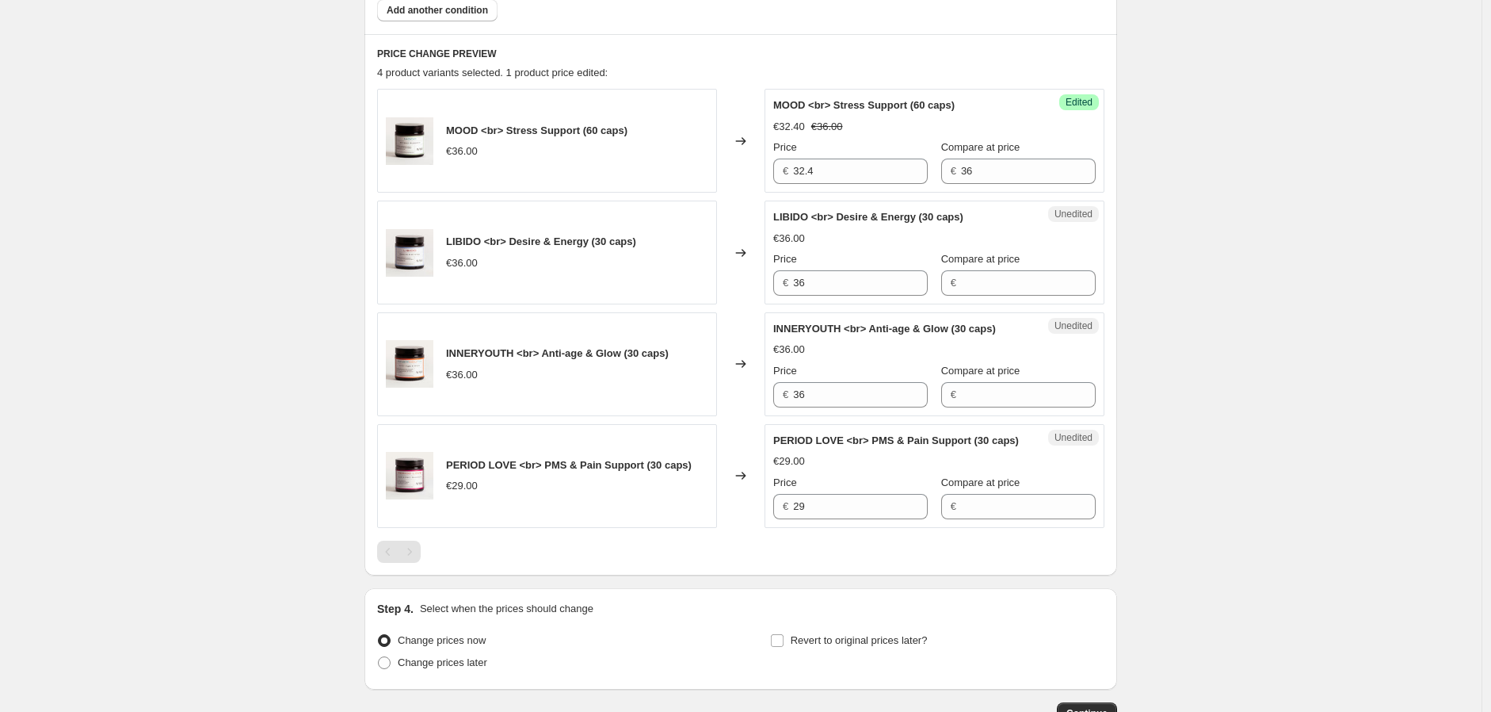
scroll to position [735, 0]
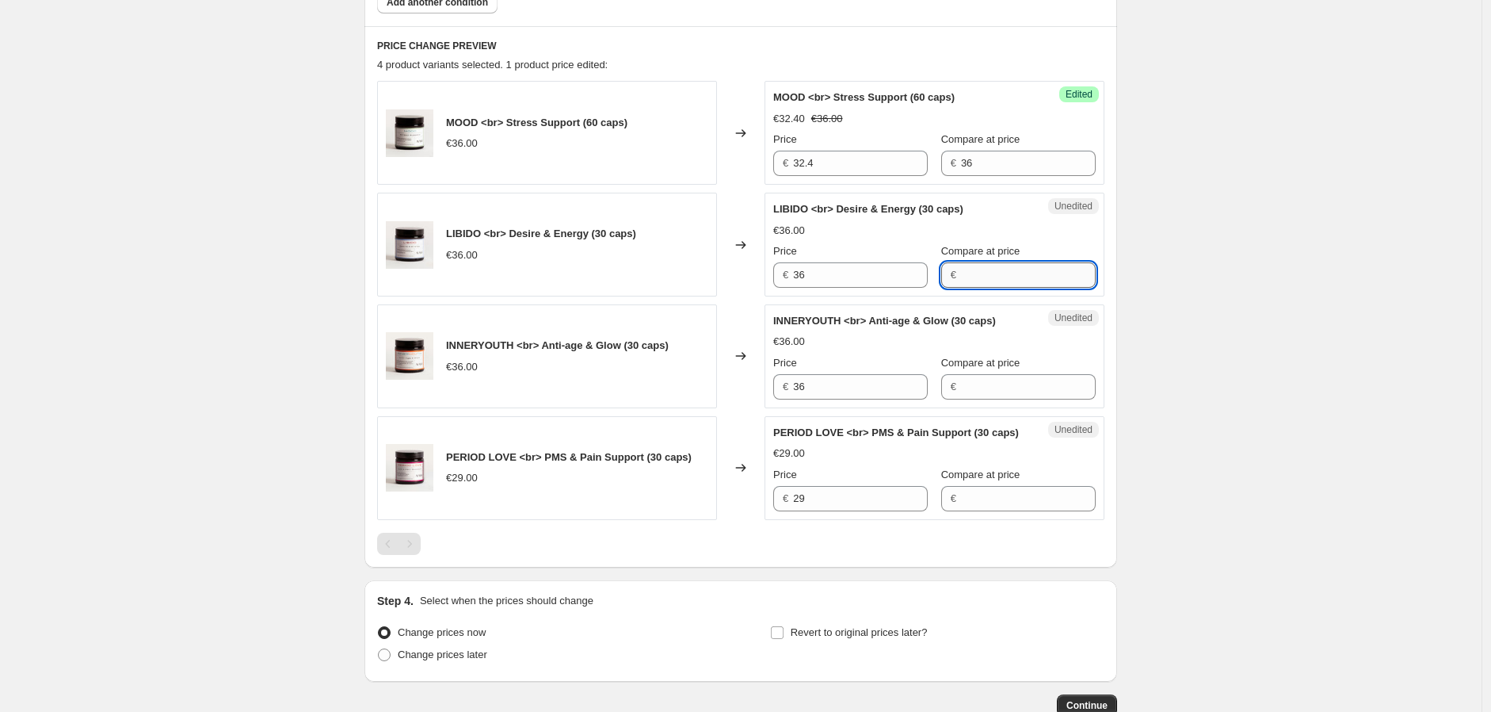
click at [993, 281] on input "Compare at price" at bounding box center [1028, 274] width 135 height 25
type input "36"
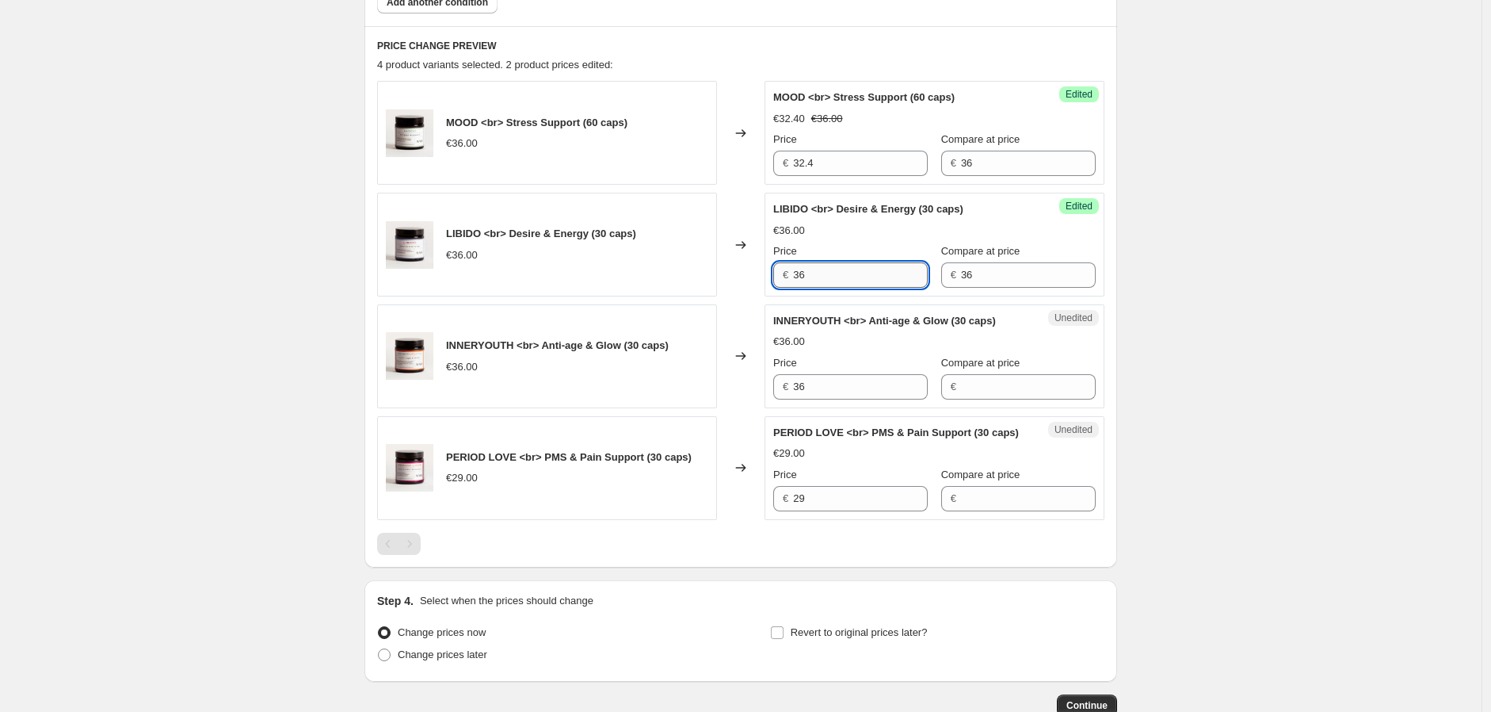
click at [803, 272] on input "36" at bounding box center [860, 274] width 135 height 25
type input "28.80"
click at [979, 395] on input "Compare at price" at bounding box center [1028, 386] width 135 height 25
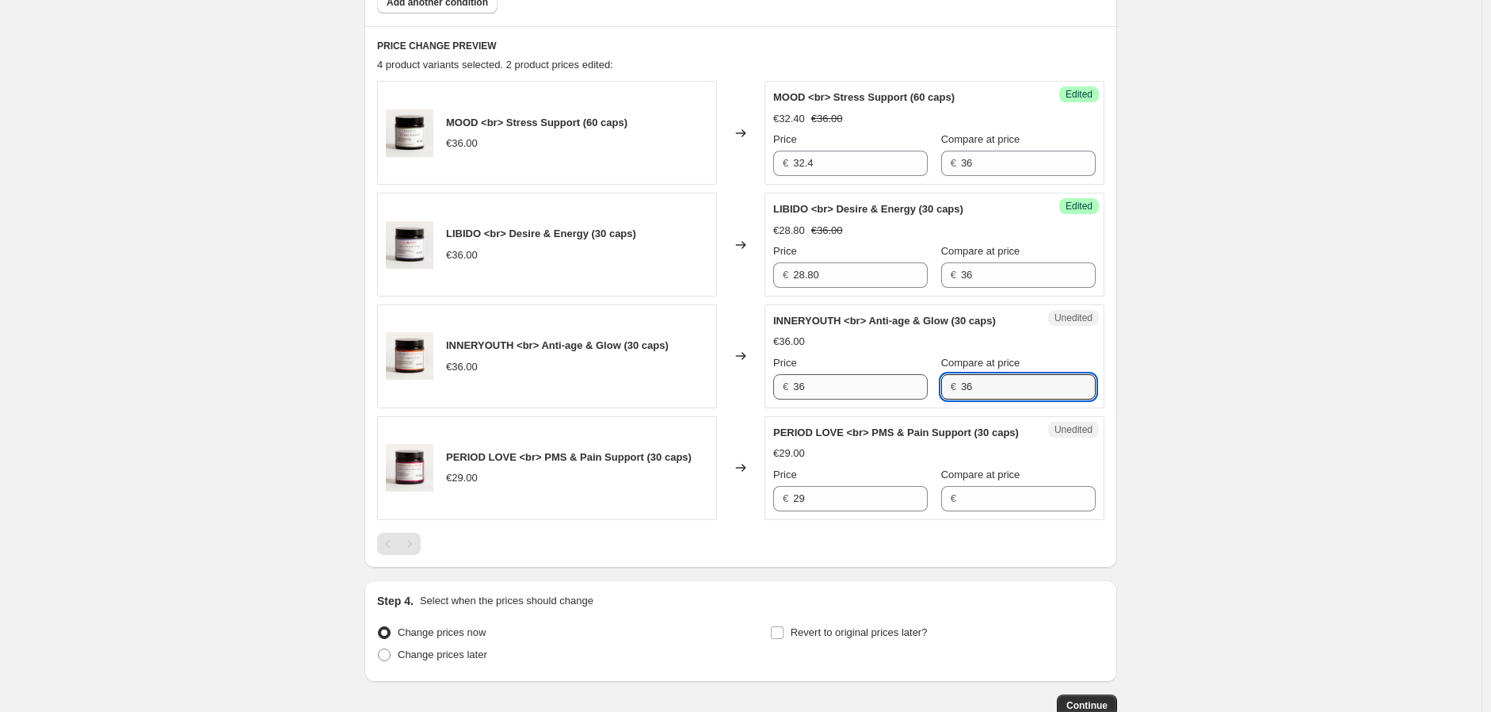
type input "36"
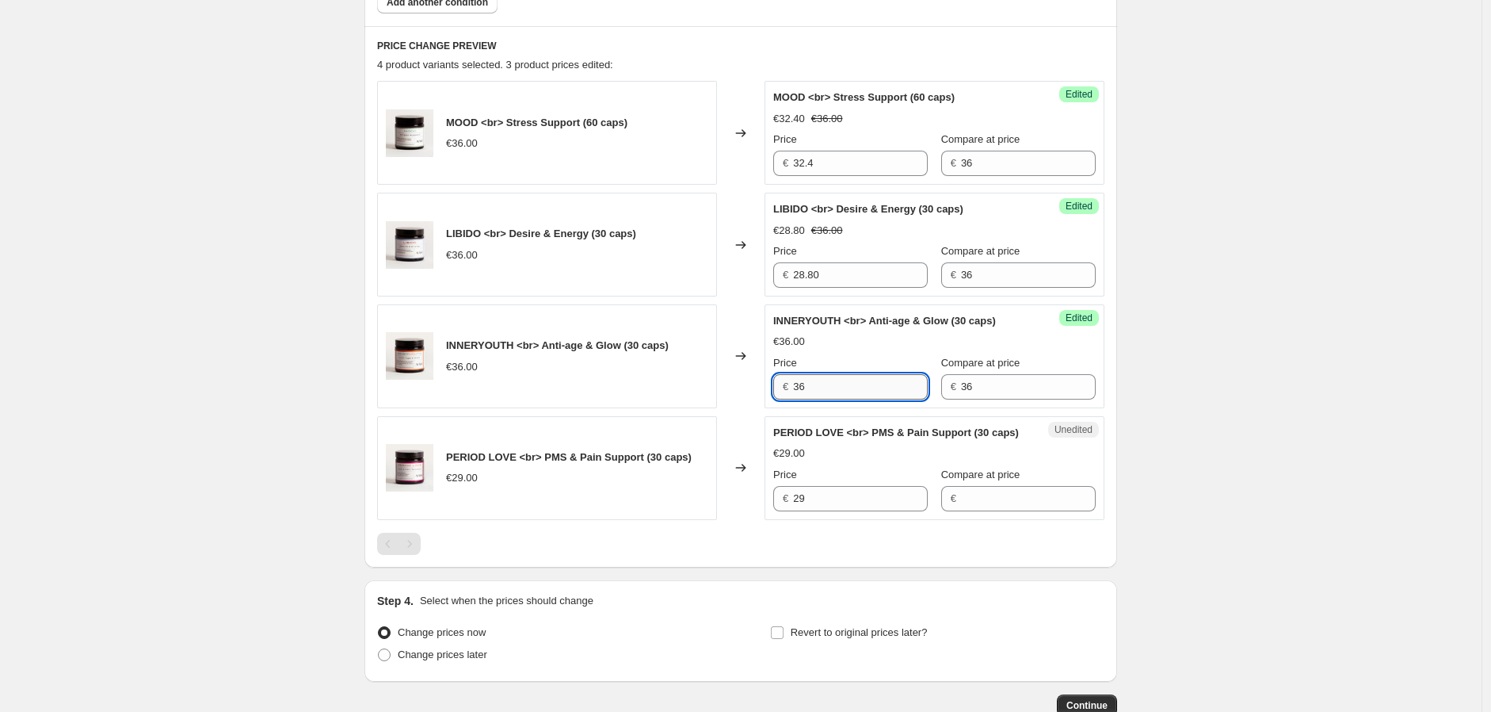
click at [854, 382] on input "36" at bounding box center [860, 386] width 135 height 25
type input "30.60"
click at [992, 496] on input "Compare at price" at bounding box center [1028, 498] width 135 height 25
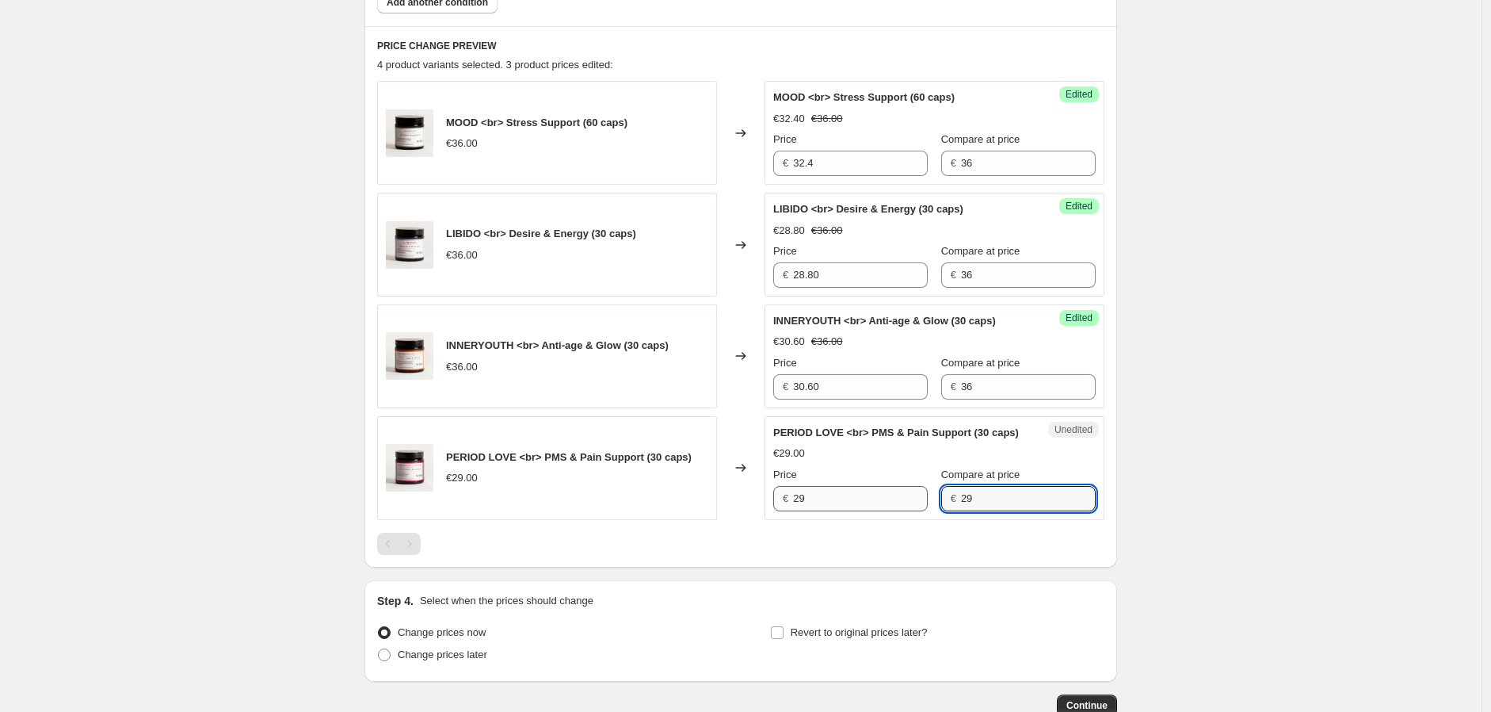
type input "29"
click at [877, 486] on input "29" at bounding box center [860, 498] width 135 height 25
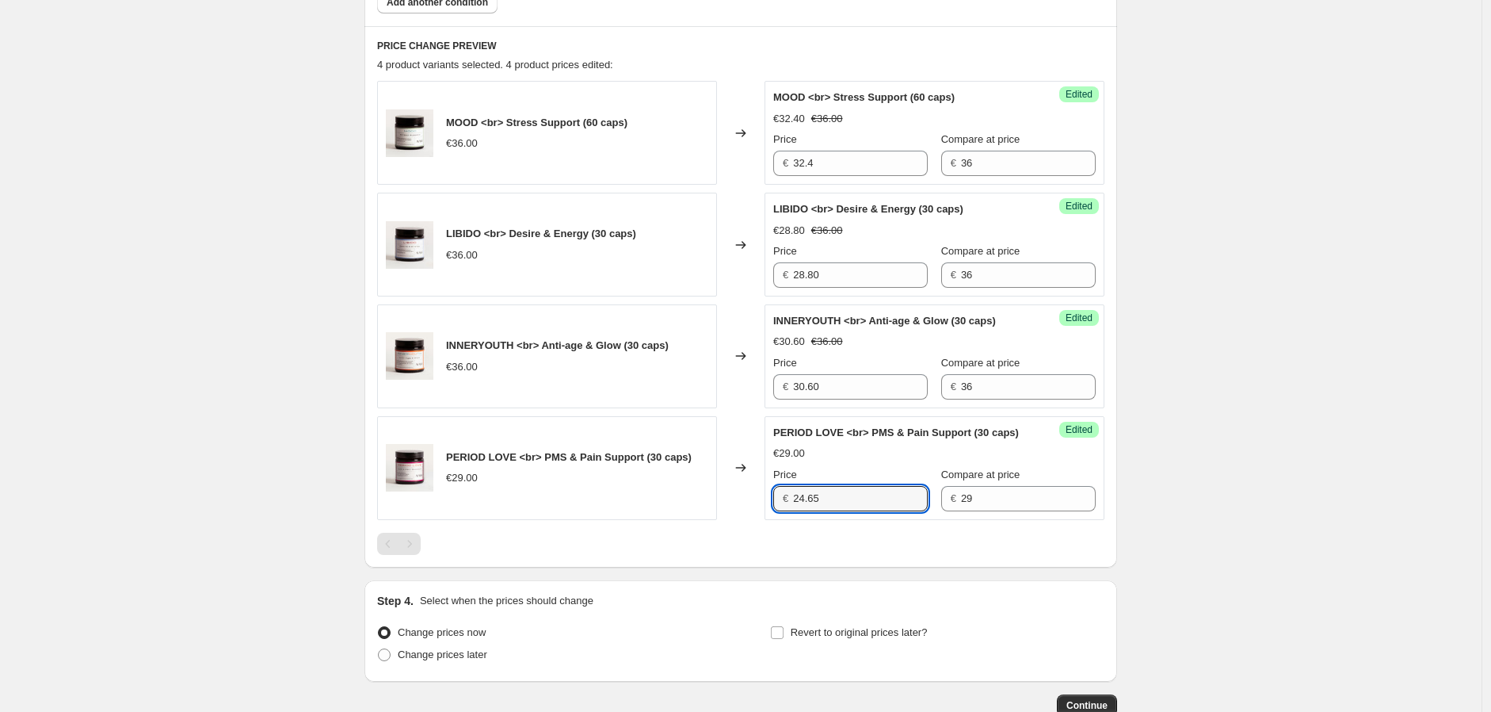
type input "24.65"
click at [345, 464] on div "Create new price [MEDICAL_DATA]. This page is ready Create new price [MEDICAL_D…" at bounding box center [741, 39] width 1482 height 1548
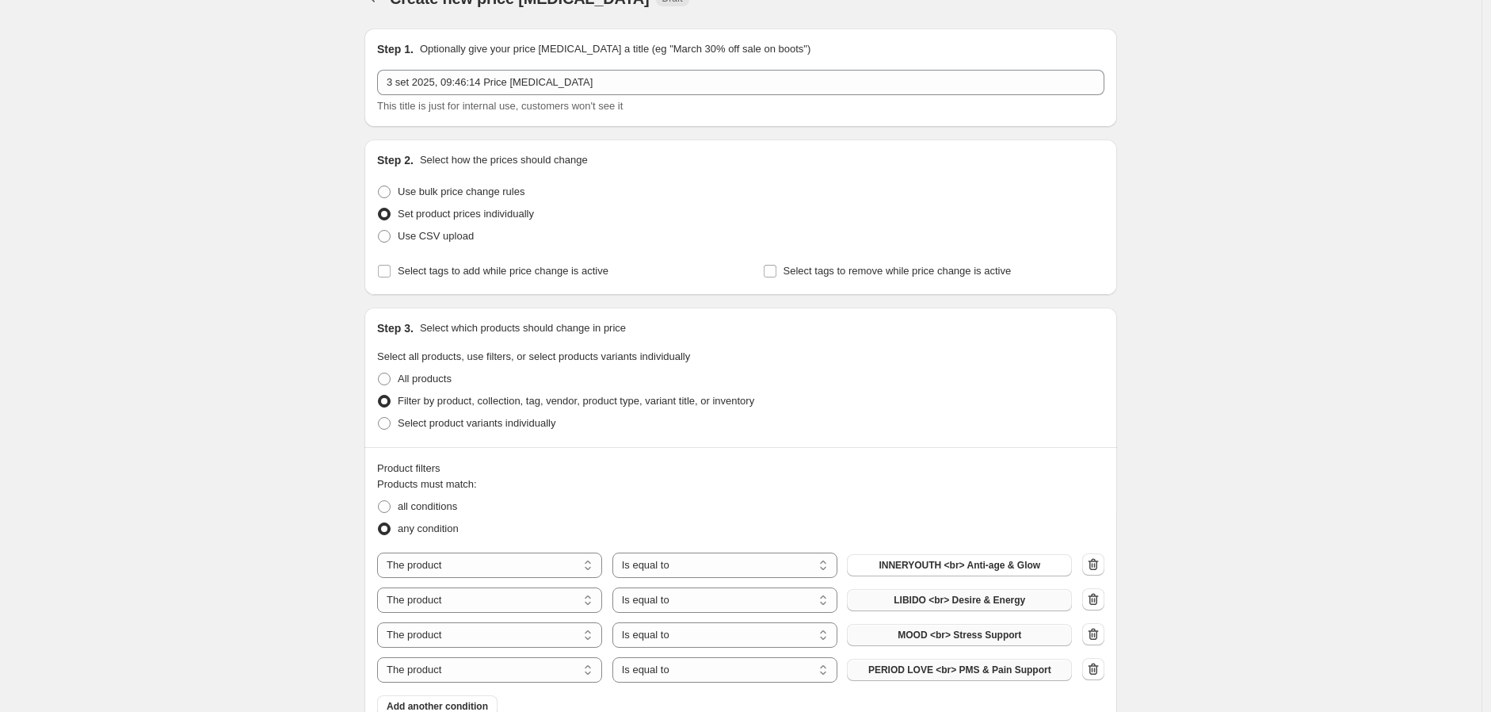
scroll to position [0, 0]
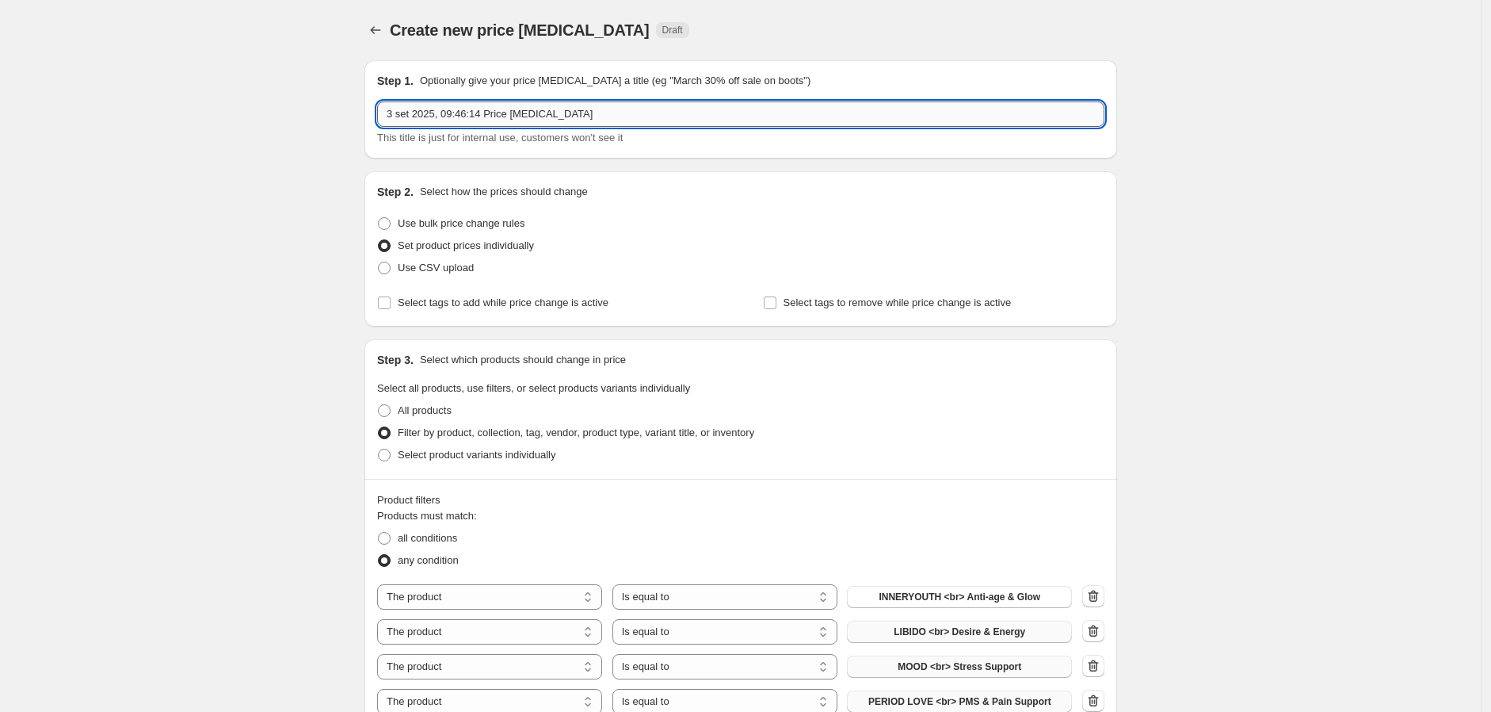
click at [462, 125] on input "3 set 2025, 09:46:14 Price [MEDICAL_DATA]" at bounding box center [740, 113] width 727 height 25
type input "SALES UP TO 20% OFF (LIBIDO, PERIOD, MOOD, INNERYOUTH)"
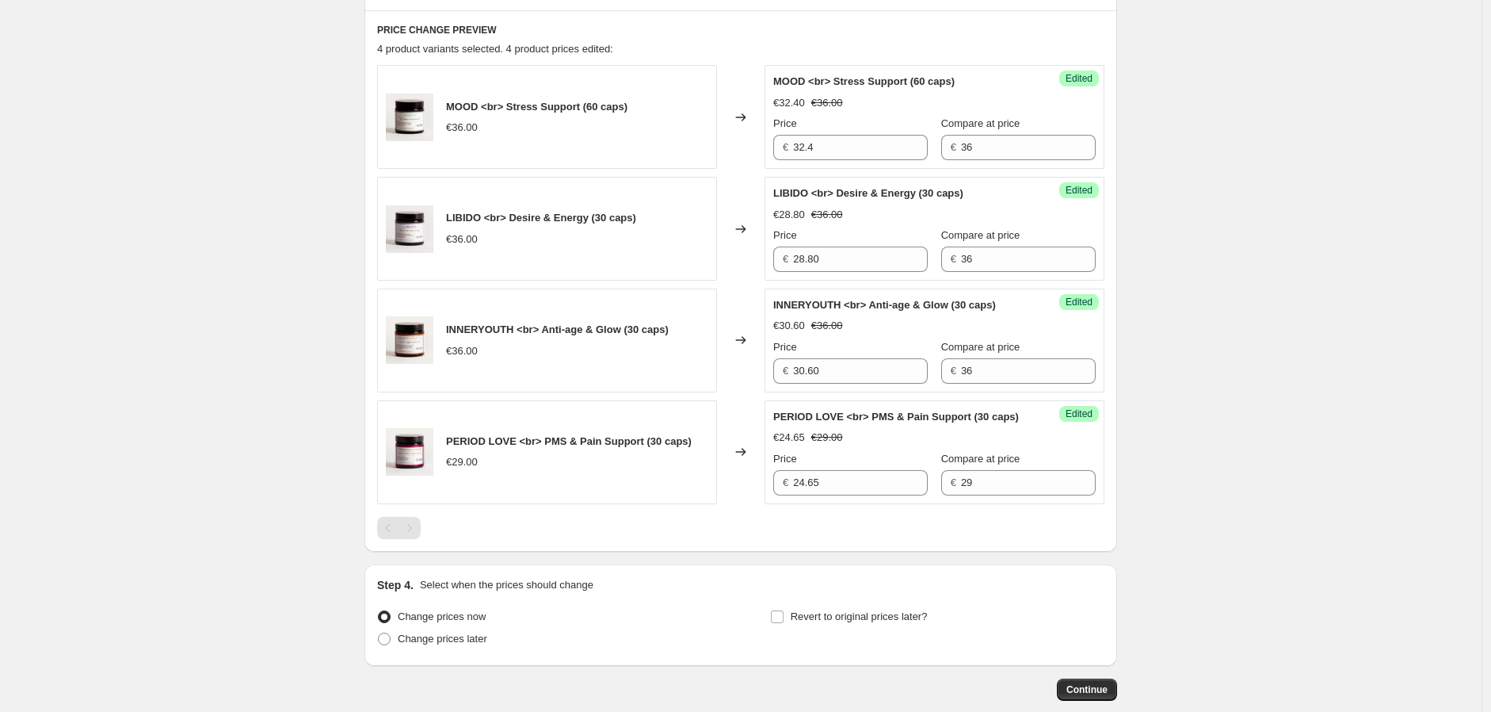
scroll to position [836, 0]
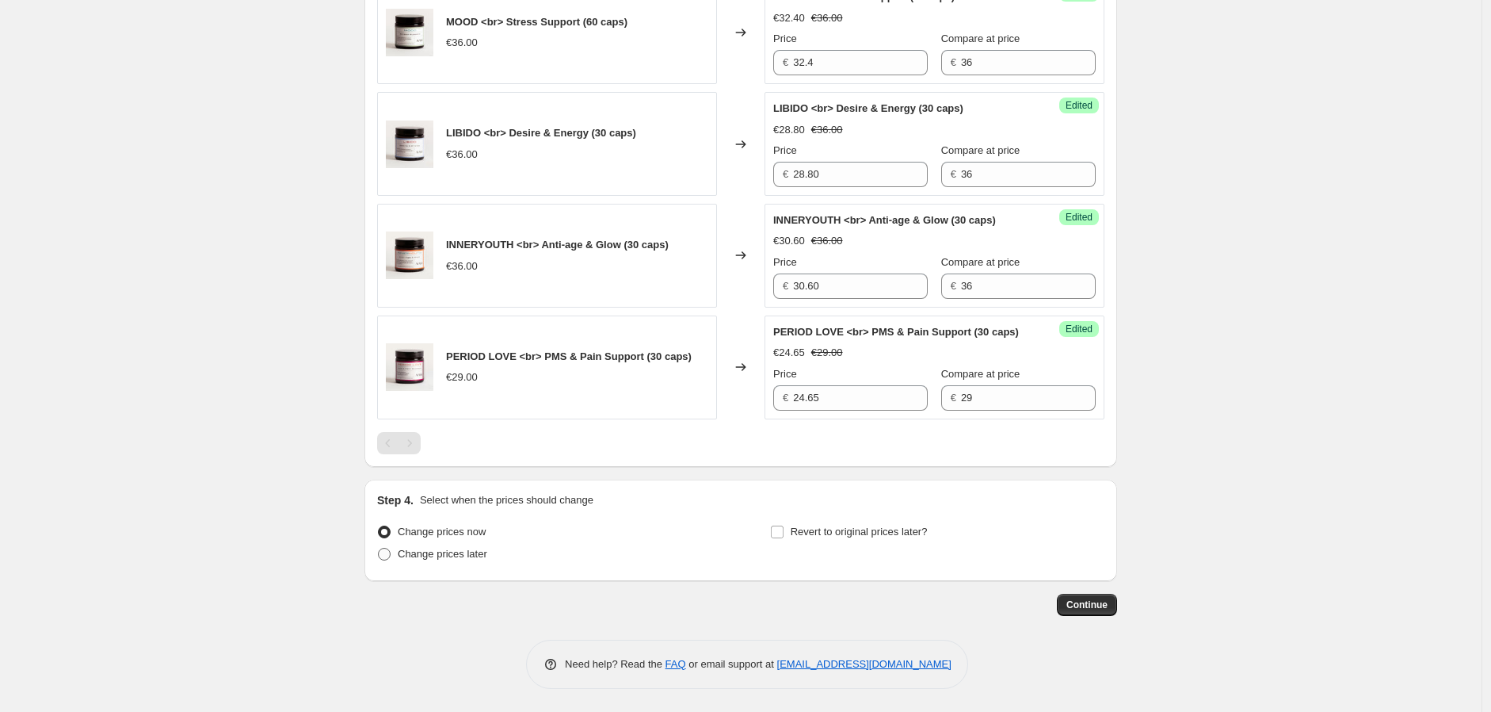
click at [449, 551] on span "Change prices later" at bounding box center [443, 554] width 90 height 12
click at [379, 548] on input "Change prices later" at bounding box center [378, 548] width 1 height 1
radio input "true"
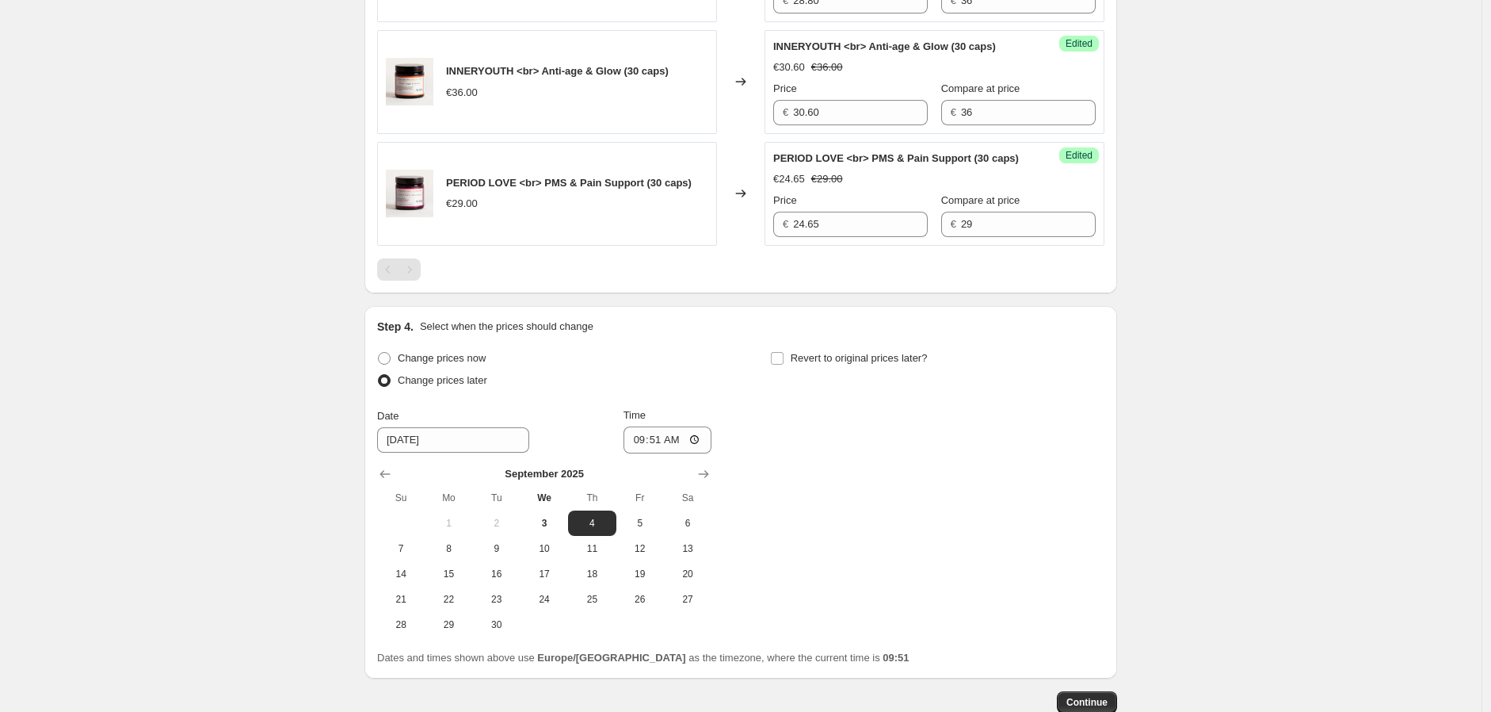
scroll to position [1012, 0]
click at [844, 356] on span "Revert to original prices later?" at bounding box center [859, 355] width 137 height 12
click at [784, 356] on input "Revert to original prices later?" at bounding box center [777, 355] width 13 height 13
checkbox input "true"
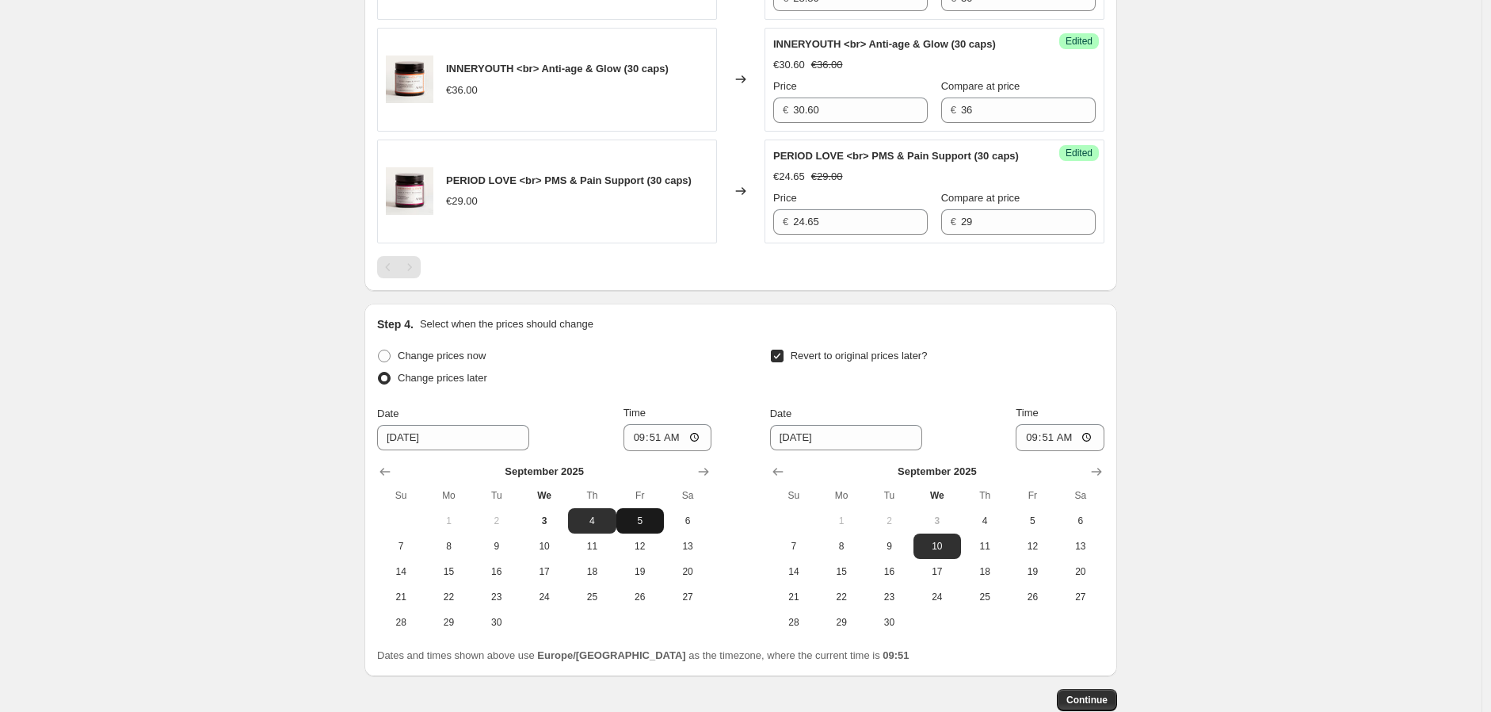
click at [639, 518] on span "5" at bounding box center [640, 520] width 35 height 13
type input "[DATE]"
click at [682, 436] on input "09:51" at bounding box center [668, 437] width 89 height 27
click at [675, 436] on input "09:51" at bounding box center [668, 437] width 89 height 27
type input "09:00"
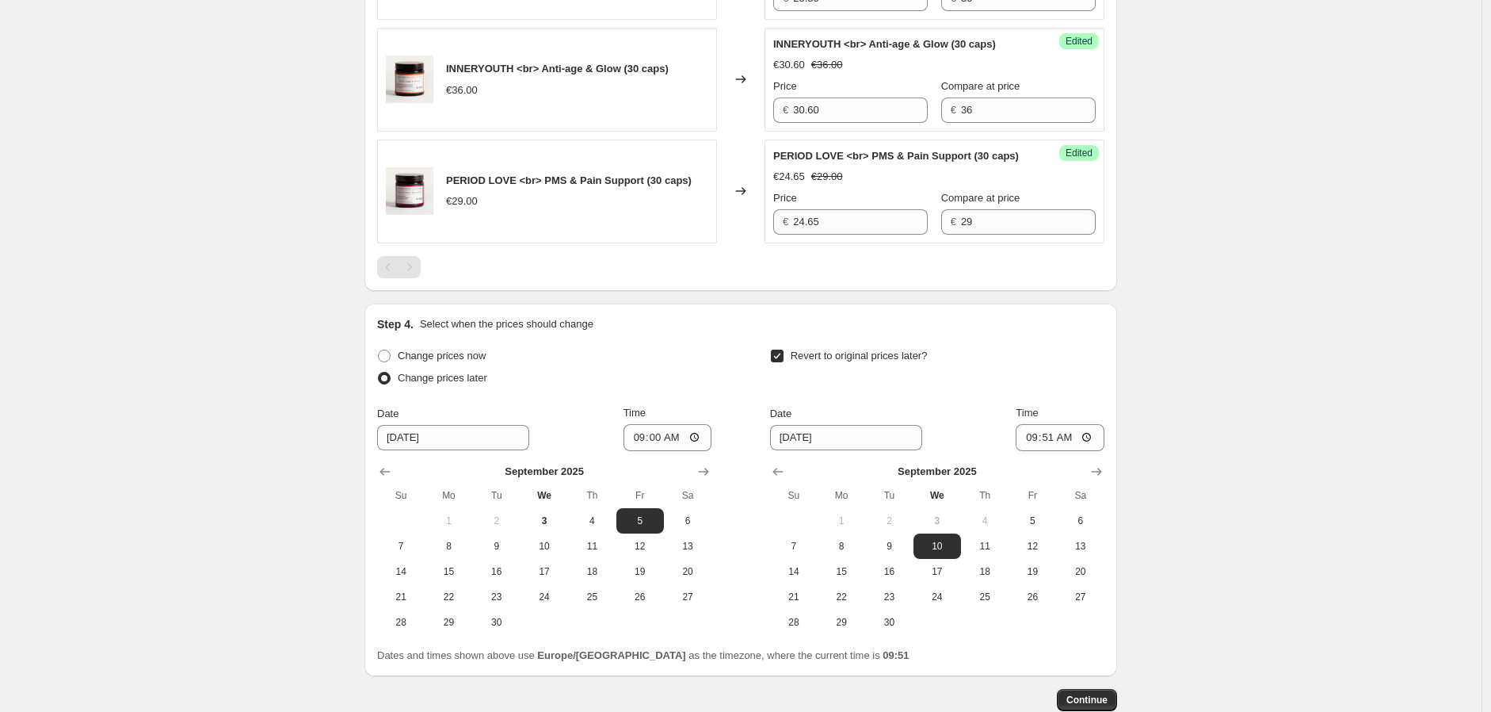
click at [867, 392] on div "Revert to original prices later? Date [DATE] Time 09:51 [DATE] Su Mo Tu We Th F…" at bounding box center [937, 490] width 334 height 290
click at [836, 569] on span "15" at bounding box center [841, 571] width 35 height 13
type input "[DATE]"
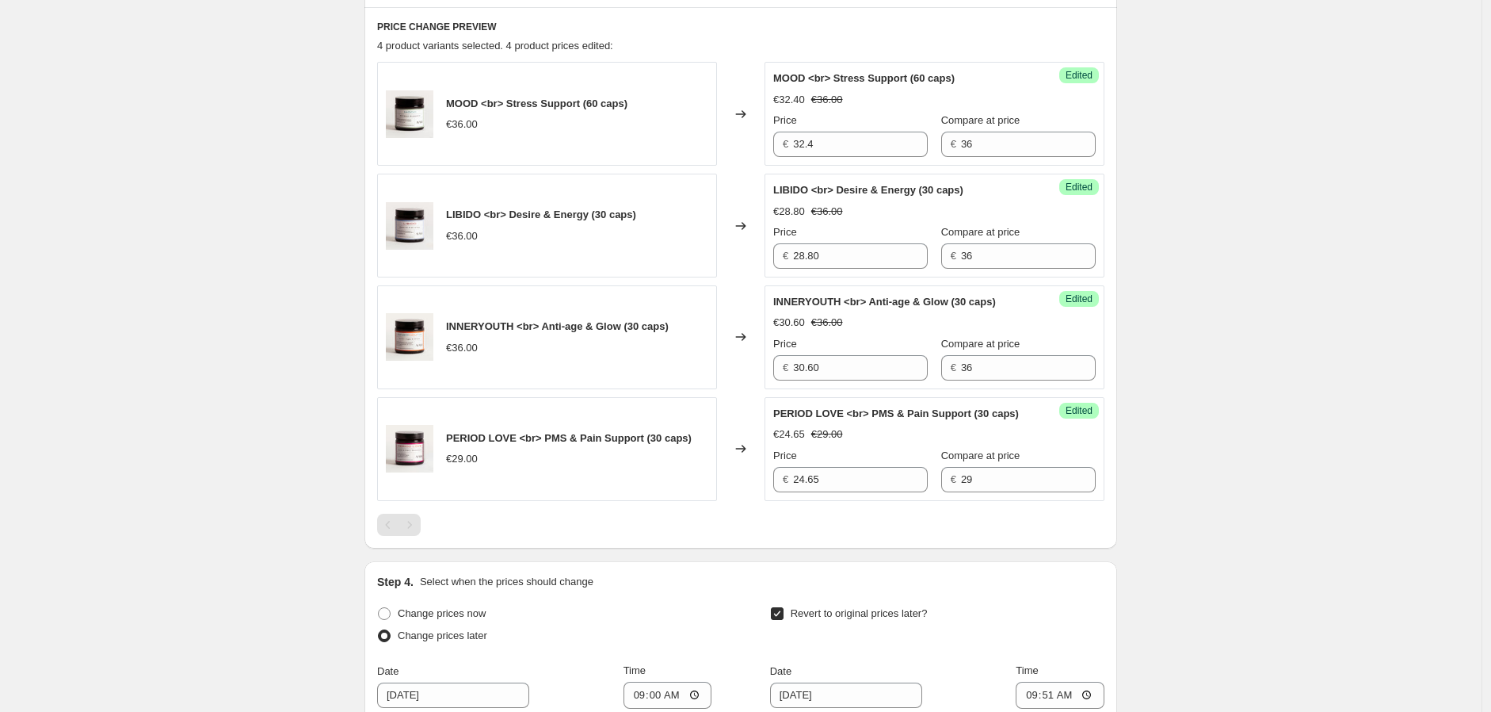
scroll to position [1106, 0]
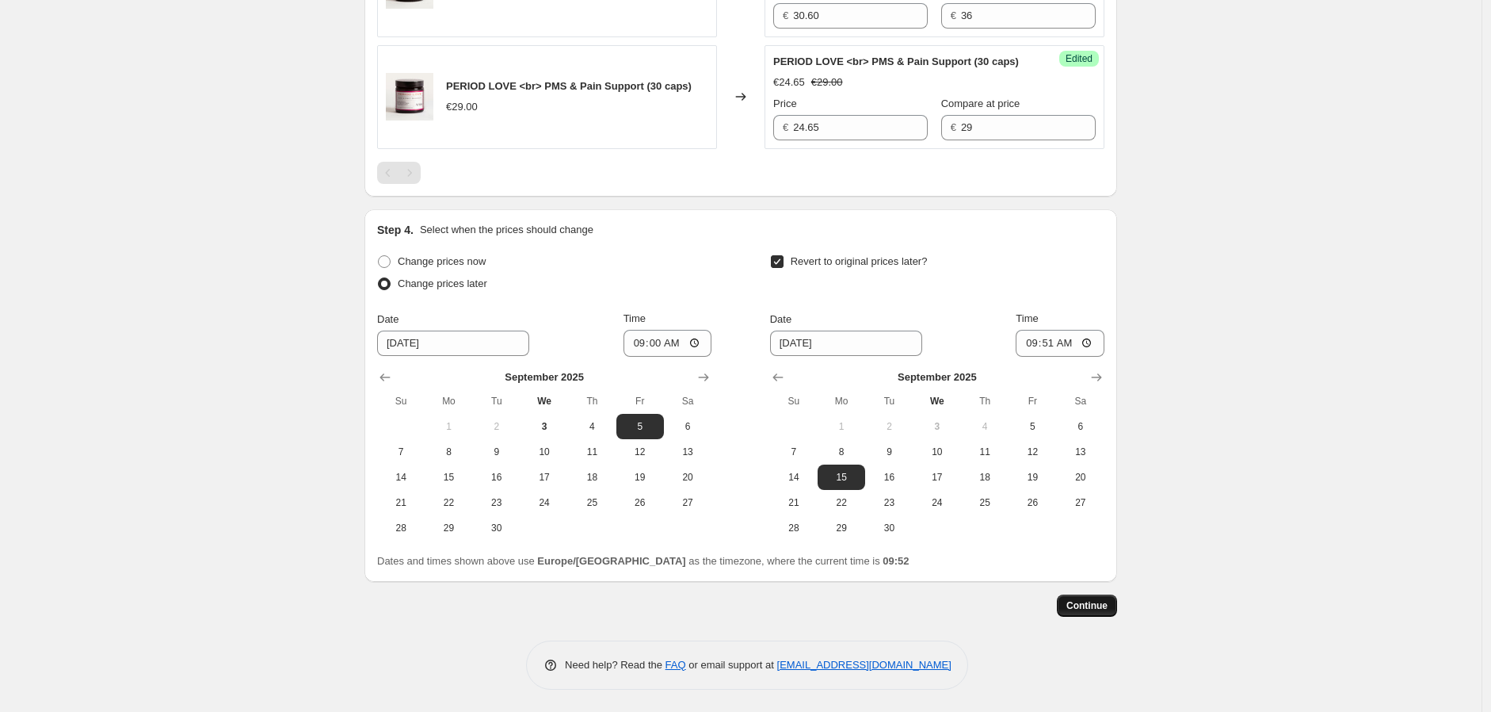
click at [1082, 609] on span "Continue" at bounding box center [1087, 605] width 41 height 13
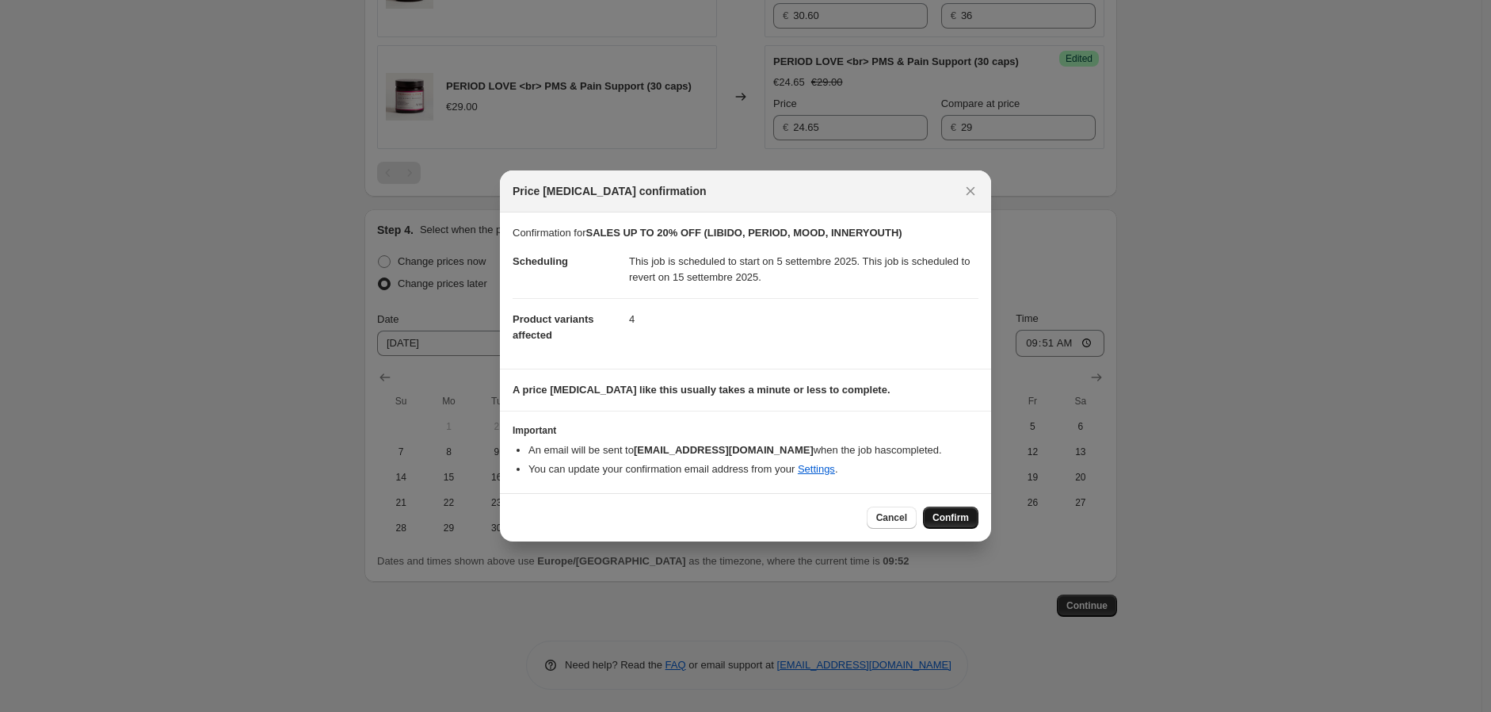
click at [937, 510] on button "Confirm" at bounding box center [950, 517] width 55 height 22
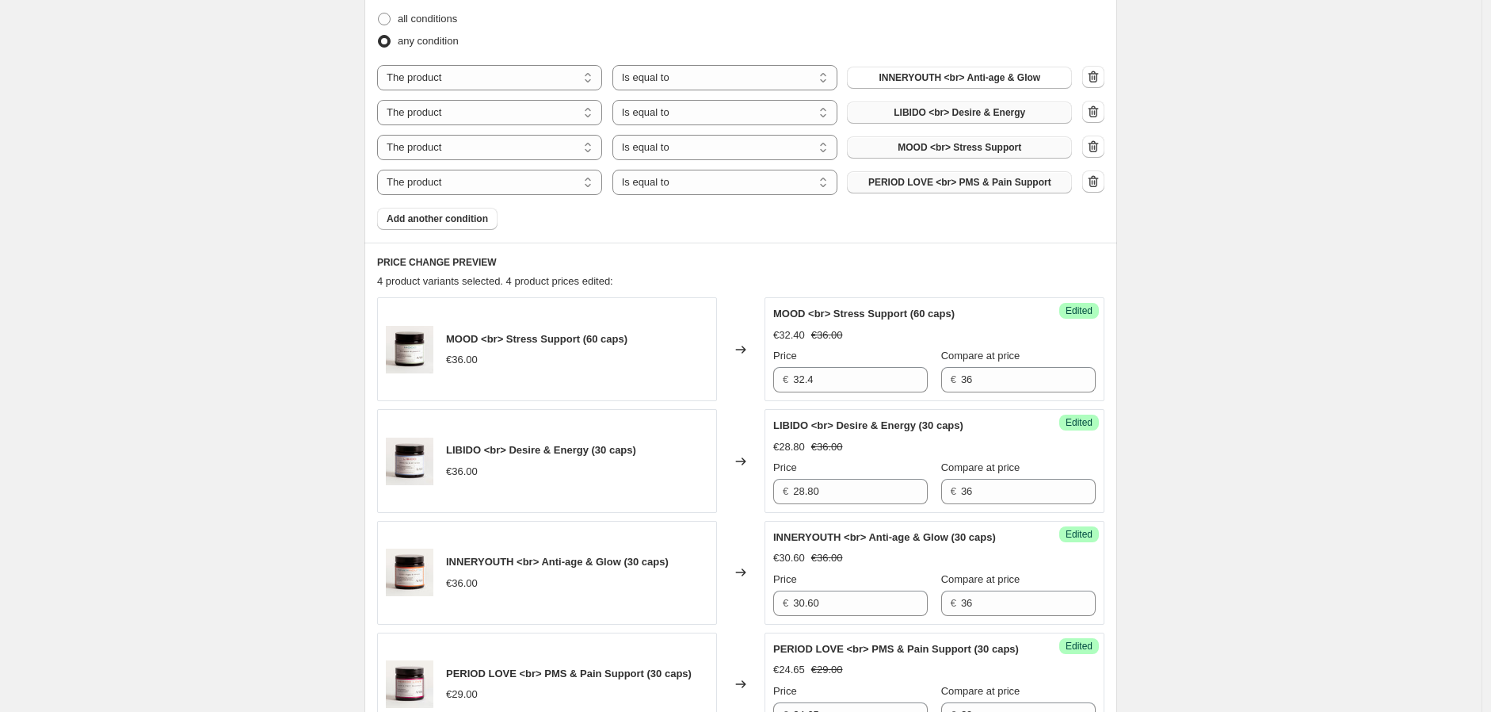
scroll to position [1144, 0]
